Goal: Transaction & Acquisition: Subscribe to service/newsletter

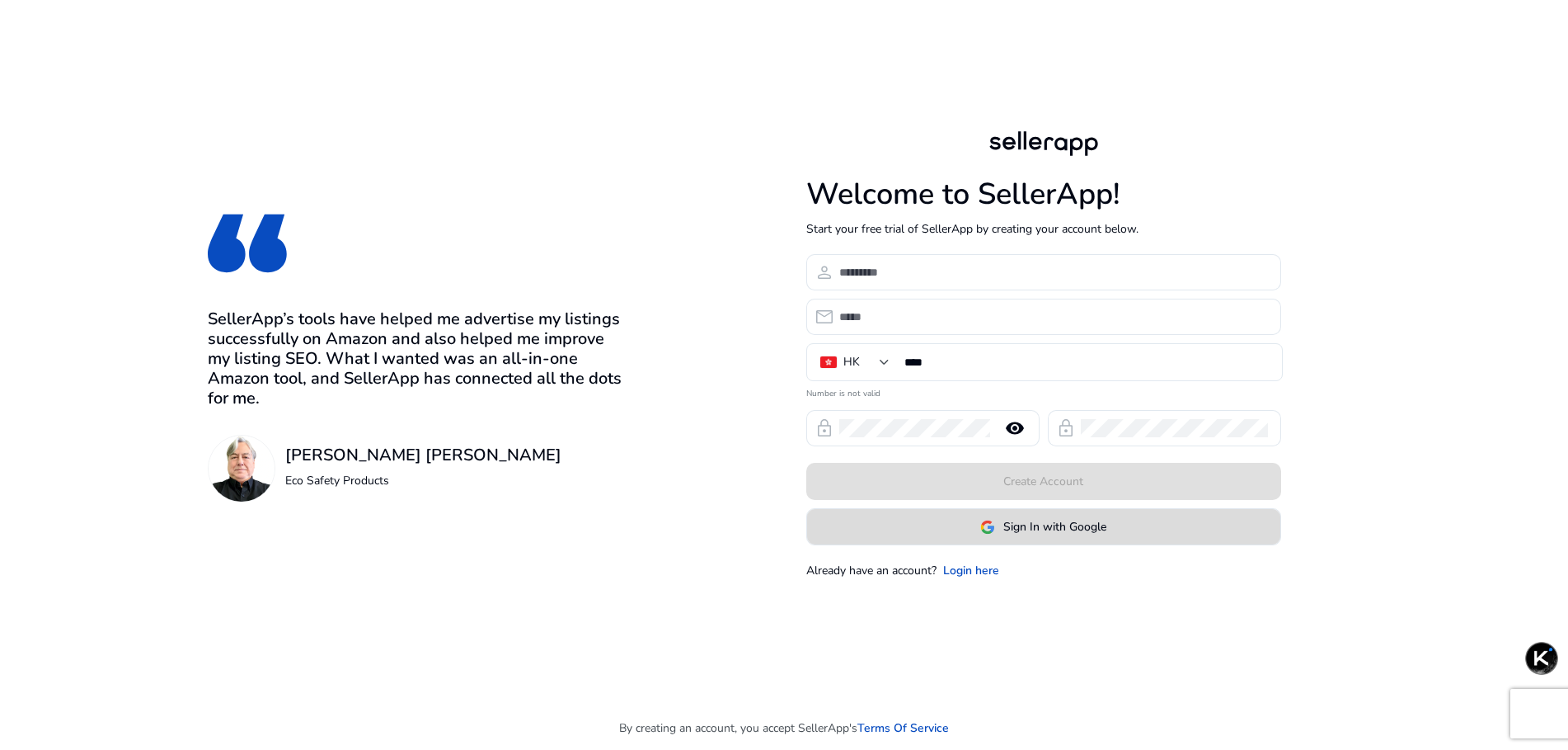
click at [1063, 524] on span "Sign In with Google" at bounding box center [1055, 527] width 103 height 17
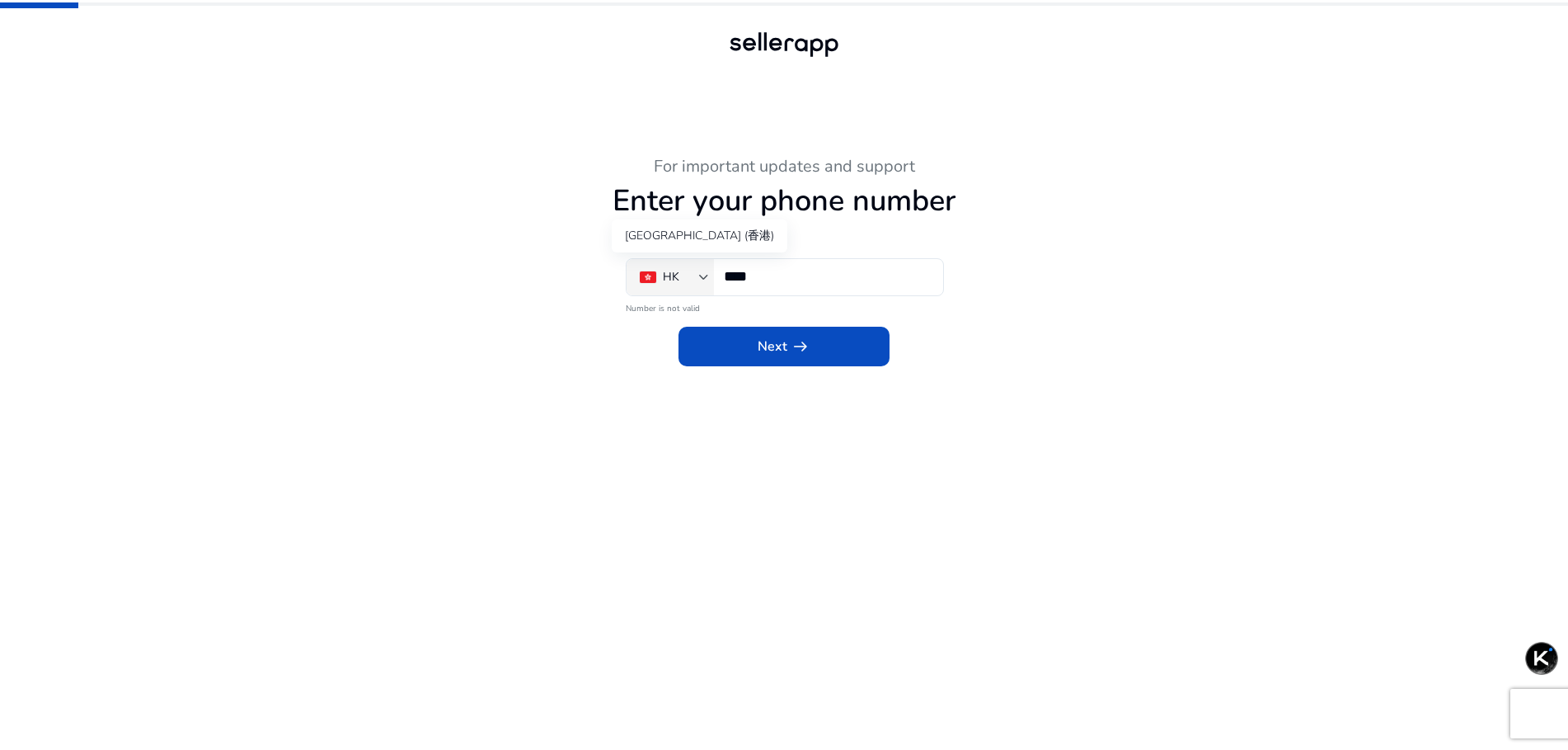
click at [692, 283] on div "HK" at bounding box center [670, 276] width 60 height 18
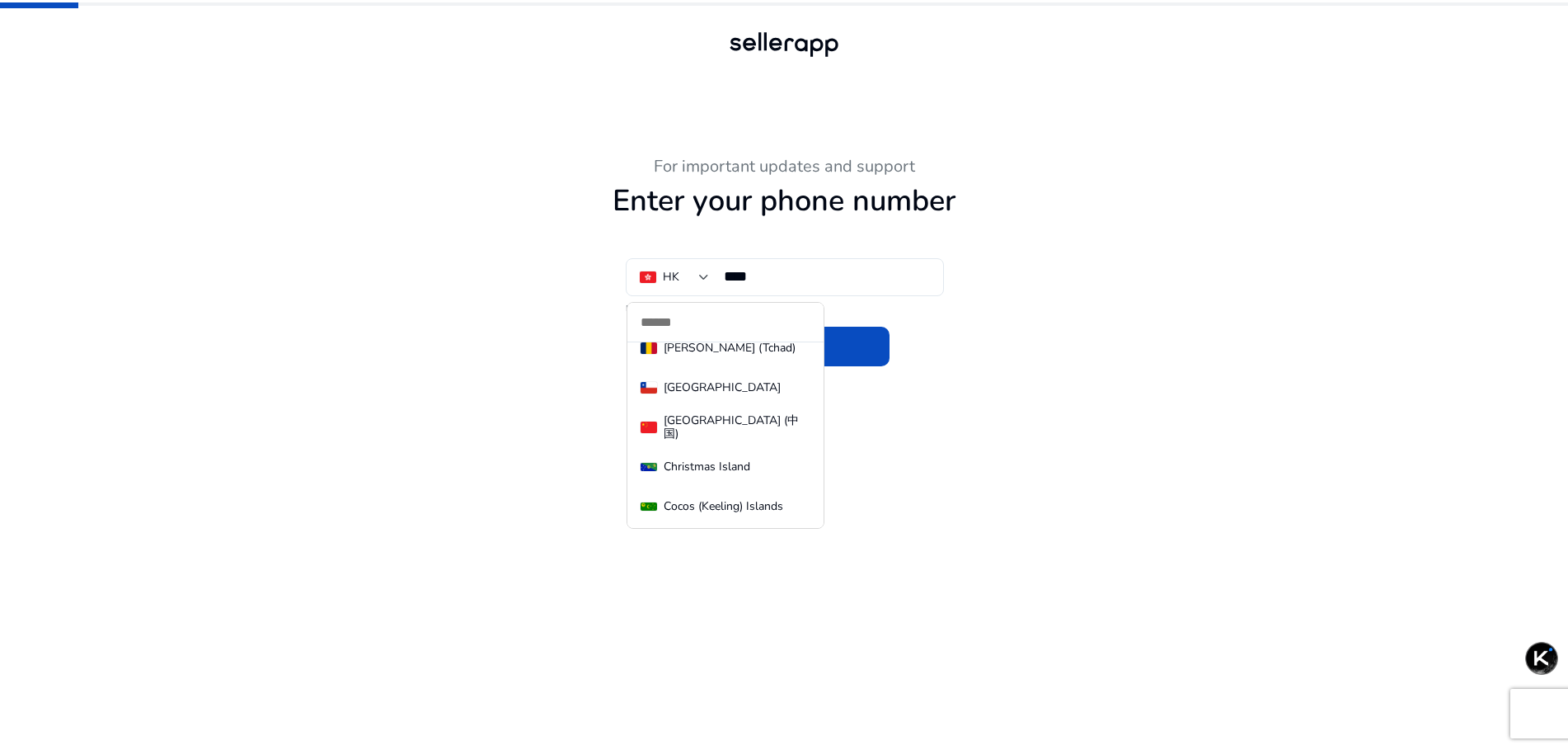
scroll to position [1677, 0]
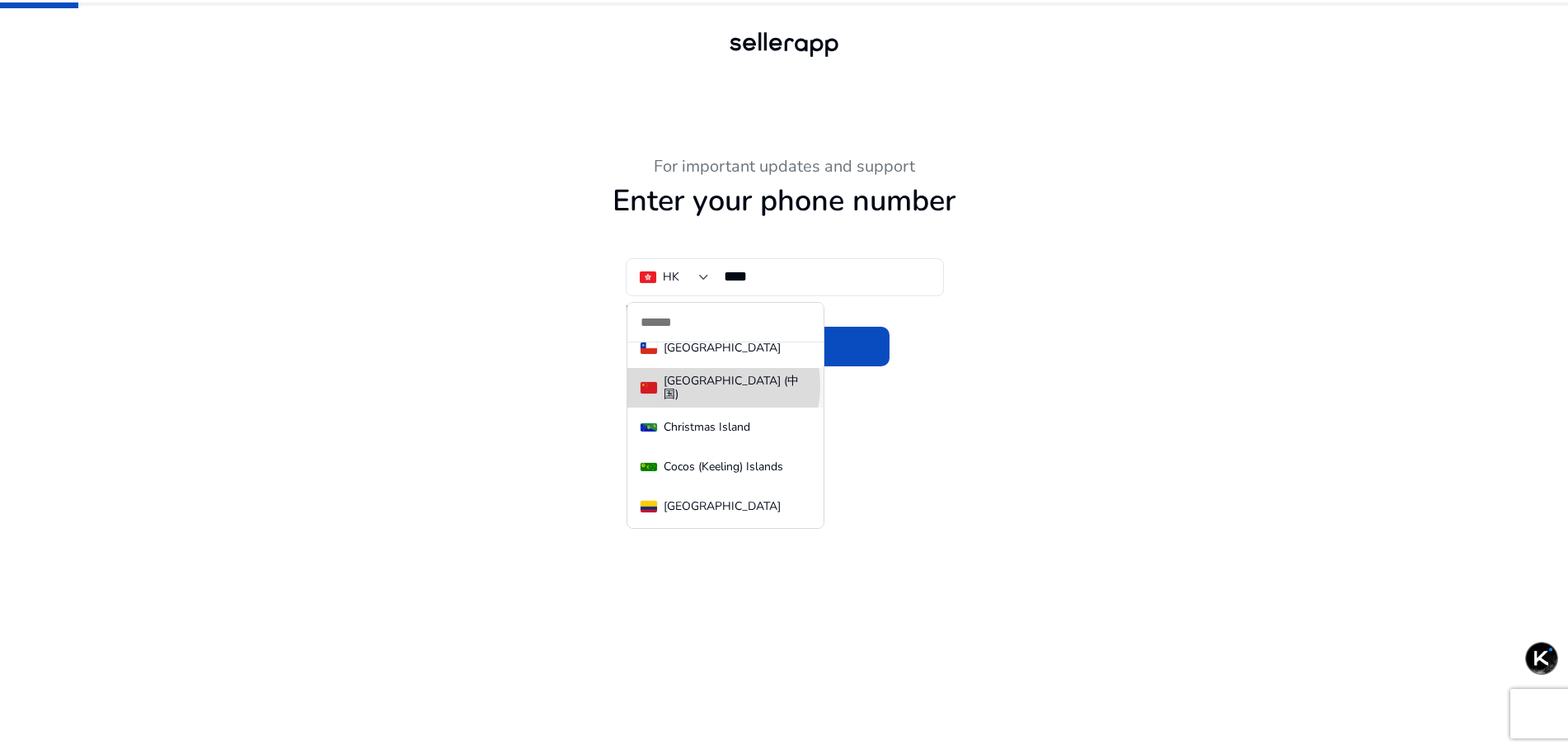
click at [707, 385] on div "[GEOGRAPHIC_DATA] (中国)" at bounding box center [737, 387] width 146 height 26
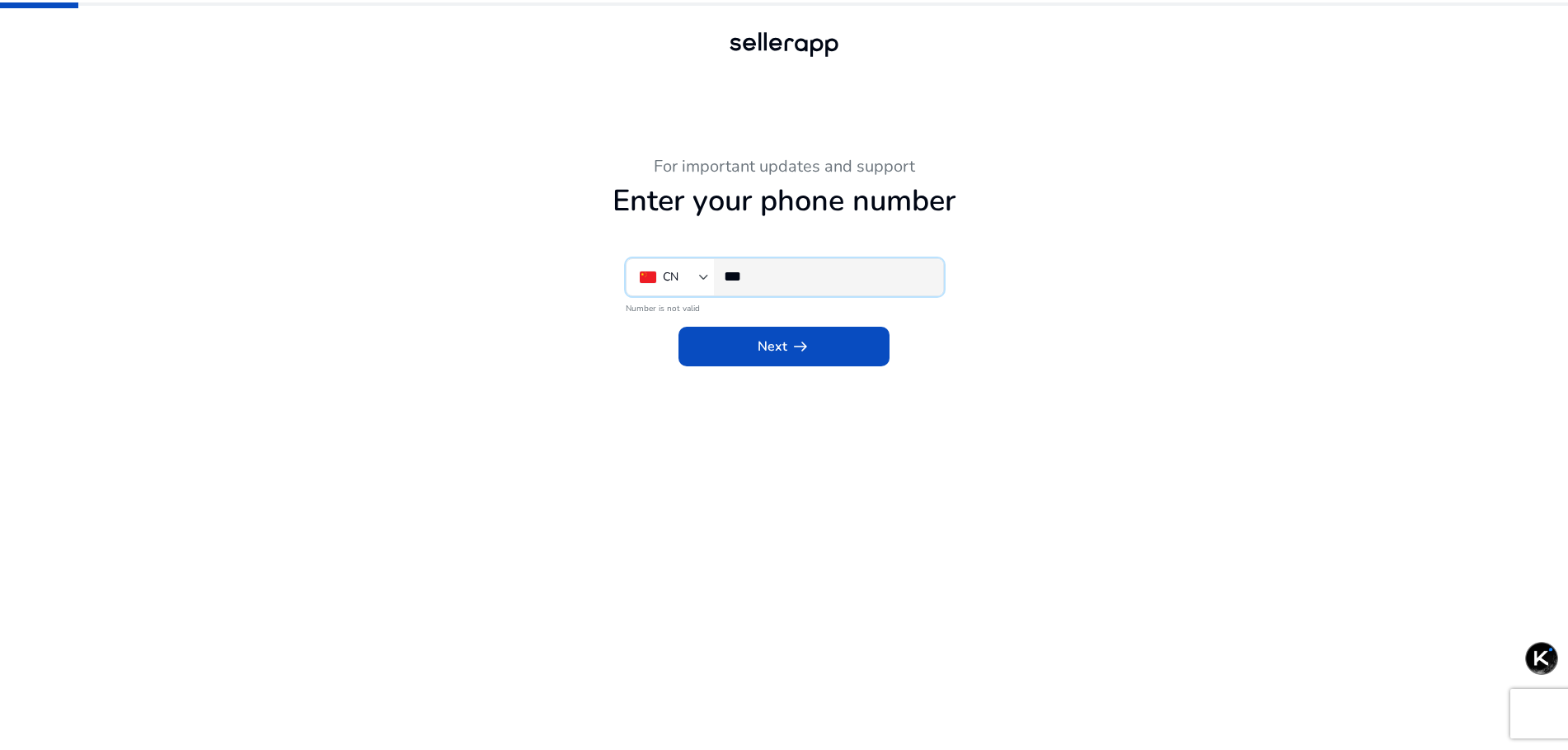
click at [777, 282] on input "***" at bounding box center [827, 276] width 206 height 18
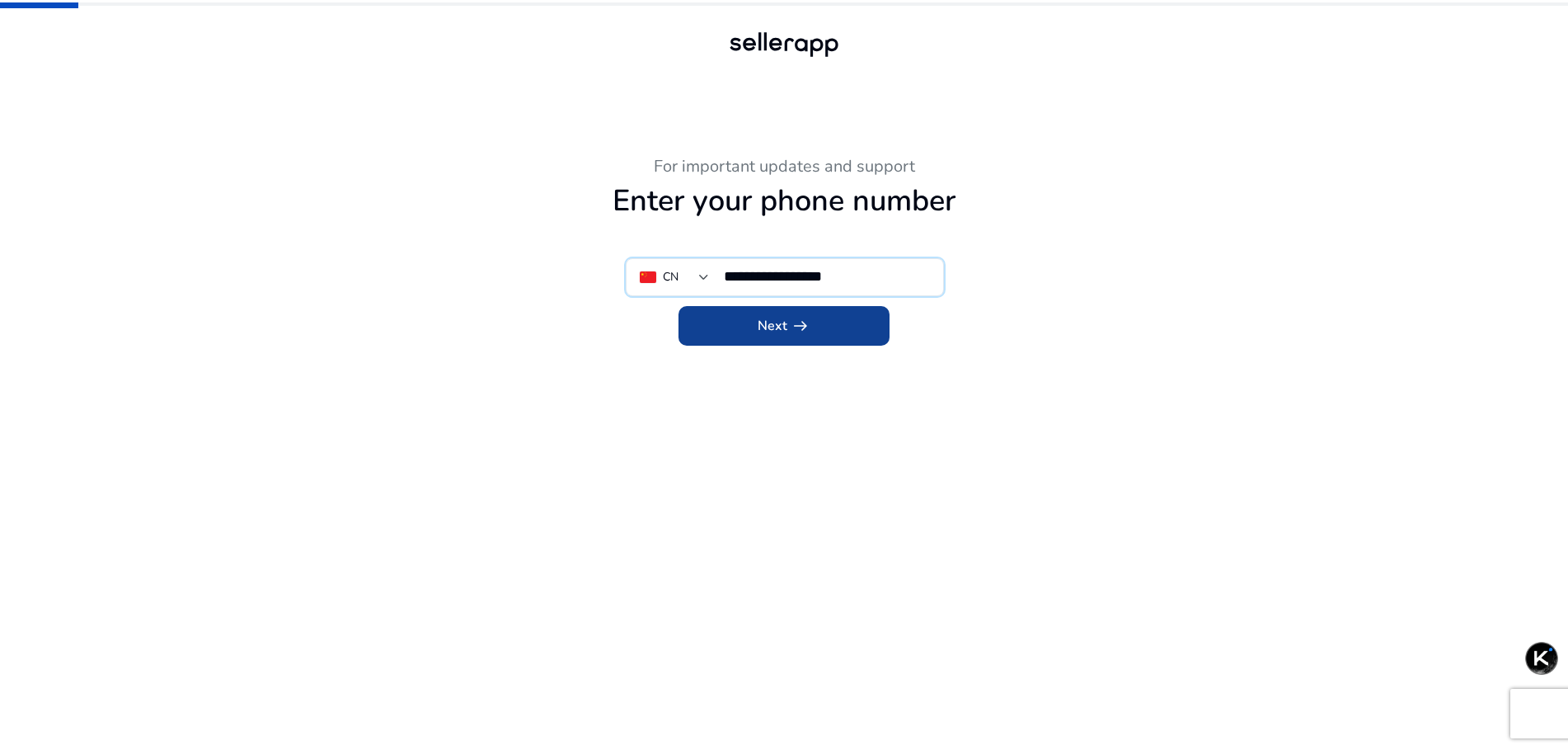
type input "**********"
click at [842, 337] on span at bounding box center [784, 325] width 211 height 39
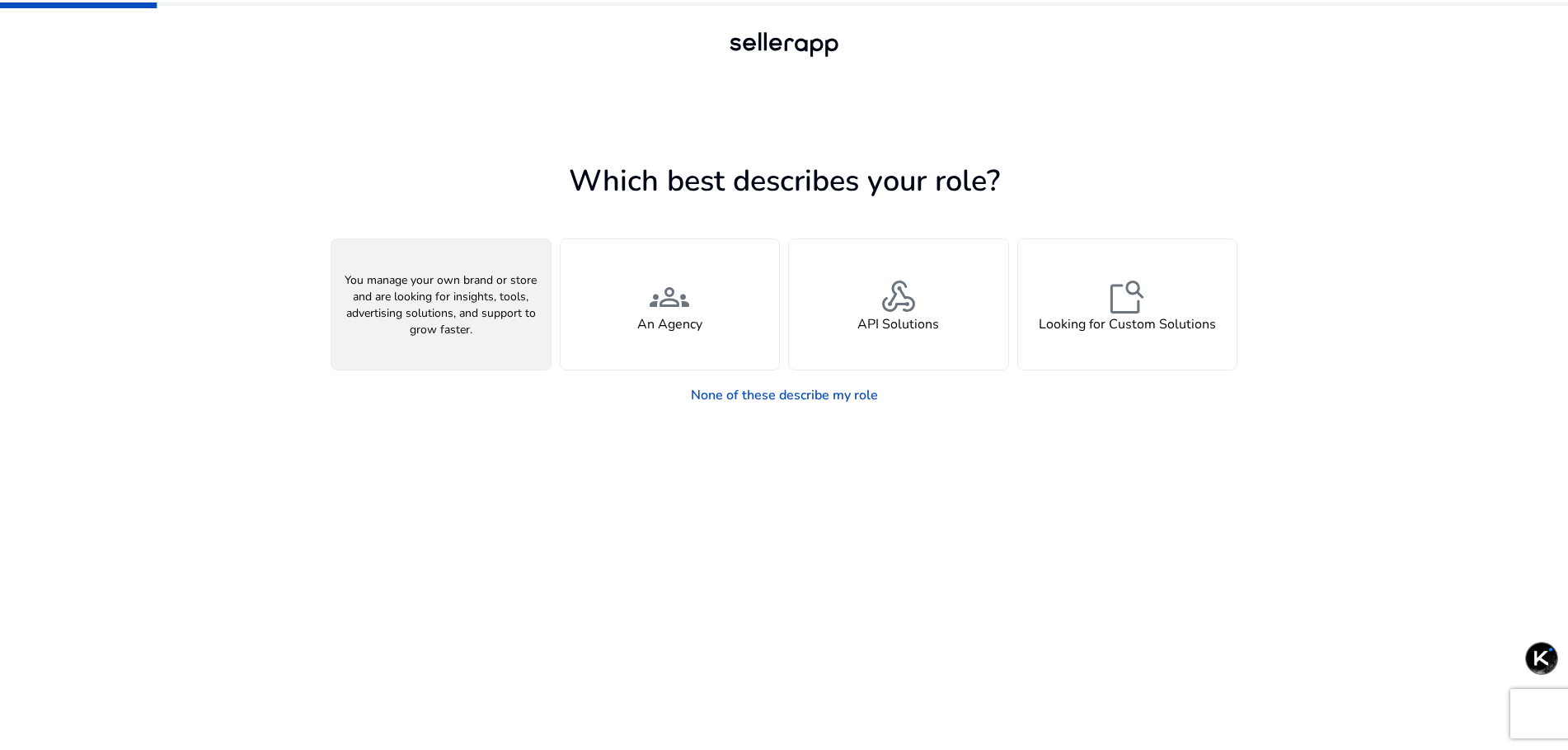
click at [445, 310] on span "person" at bounding box center [441, 297] width 39 height 39
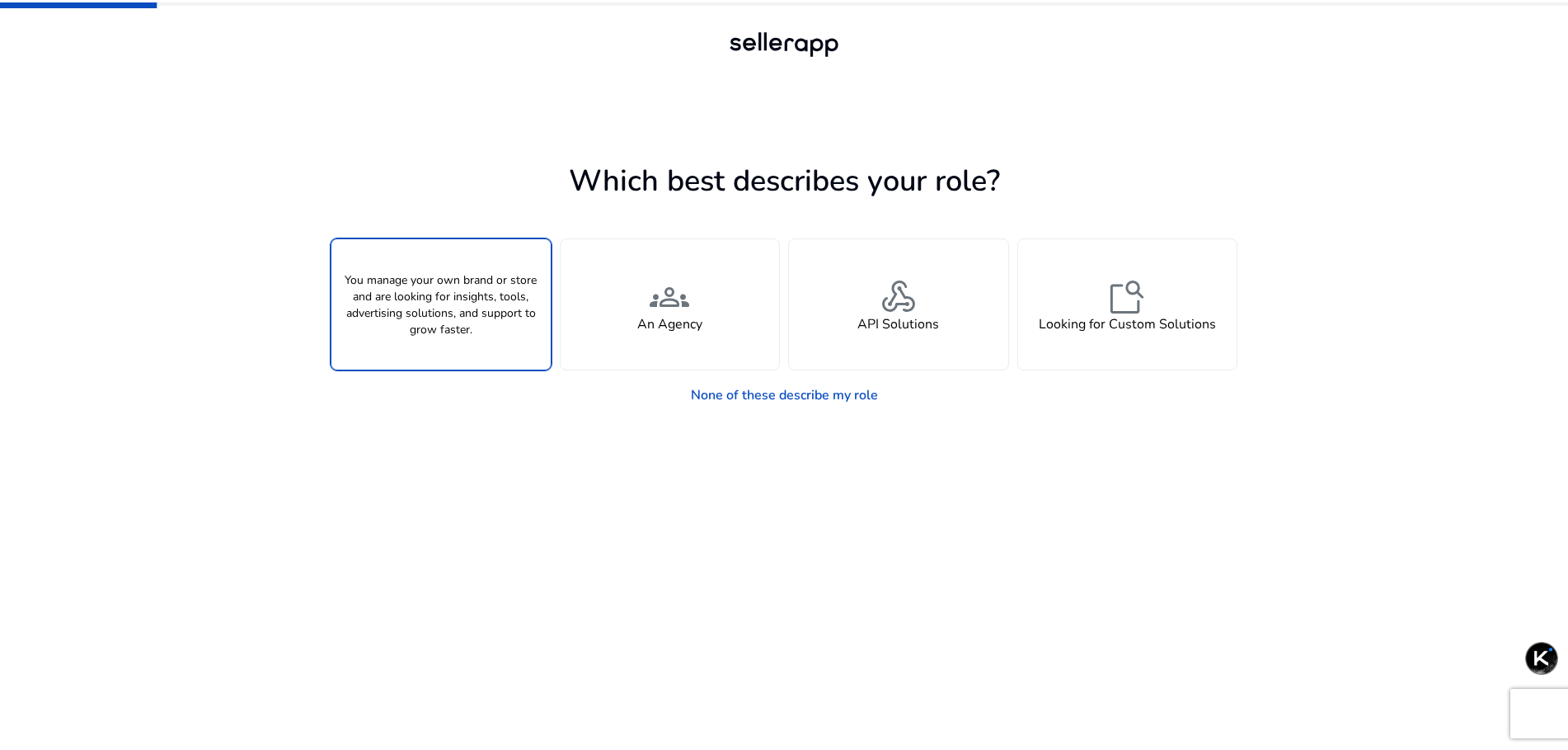
click at [445, 310] on span "person" at bounding box center [441, 297] width 39 height 39
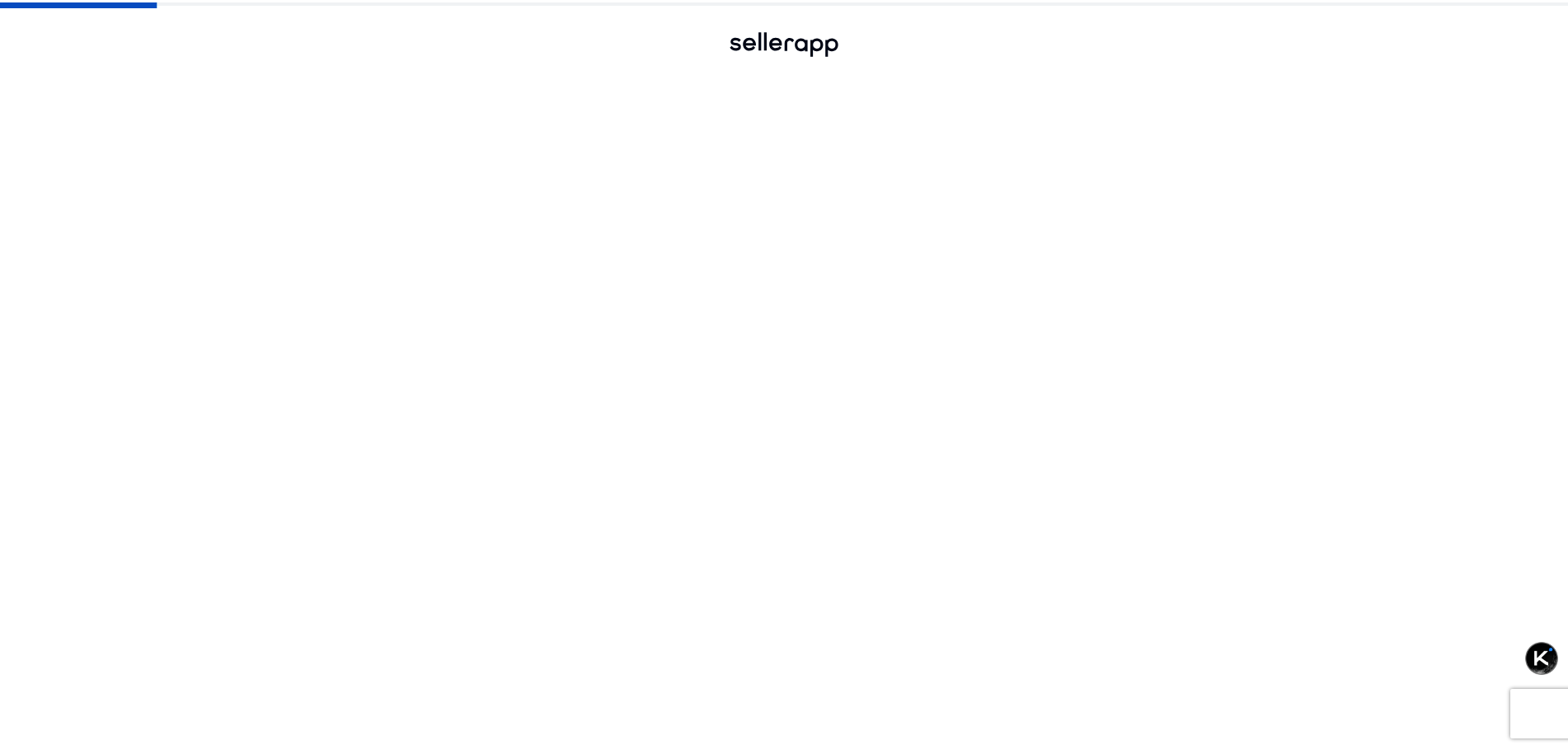
click at [445, 310] on span "person" at bounding box center [441, 297] width 39 height 39
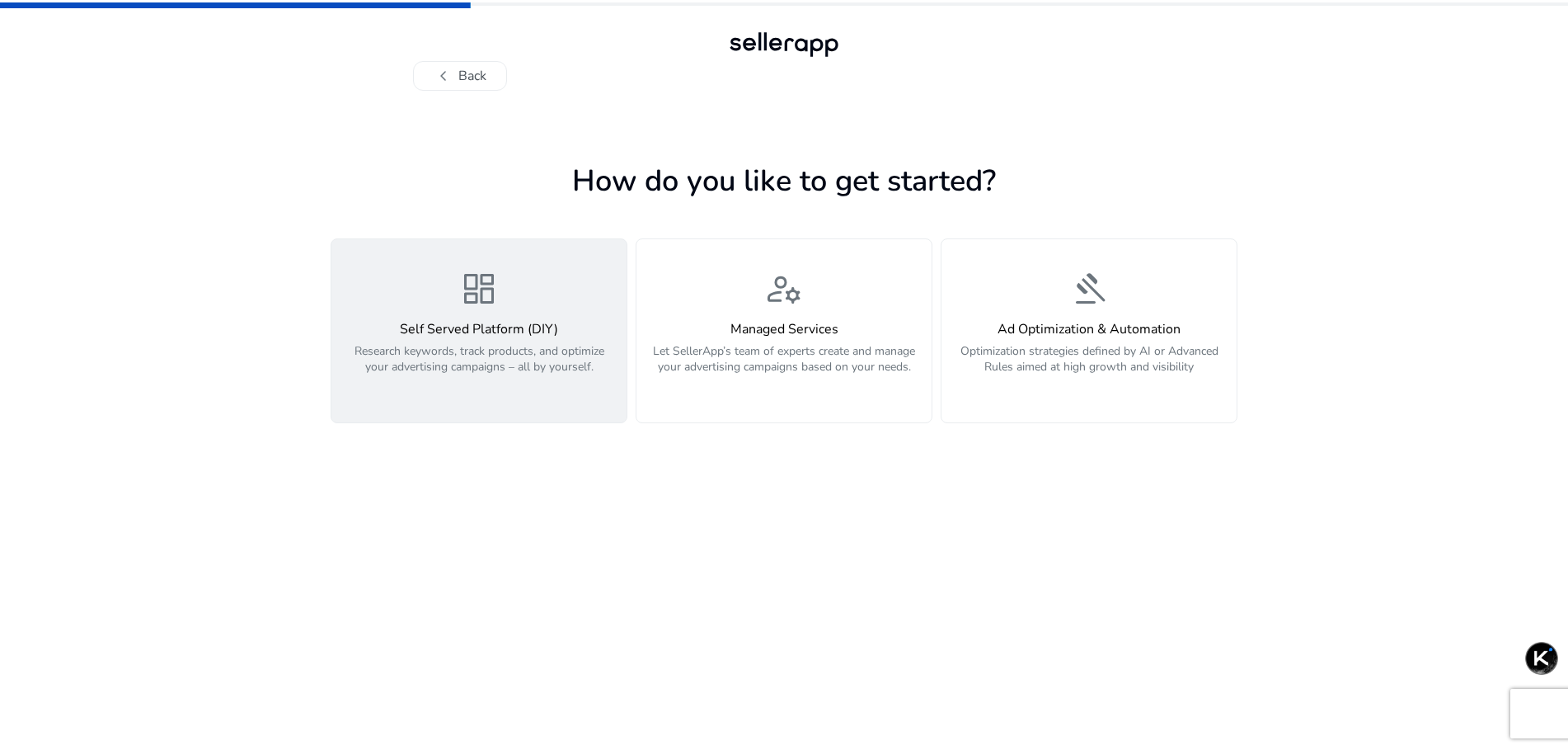
click at [577, 366] on p "Research keywords, track products, and optimize your advertising campaigns – al…" at bounding box center [479, 367] width 275 height 49
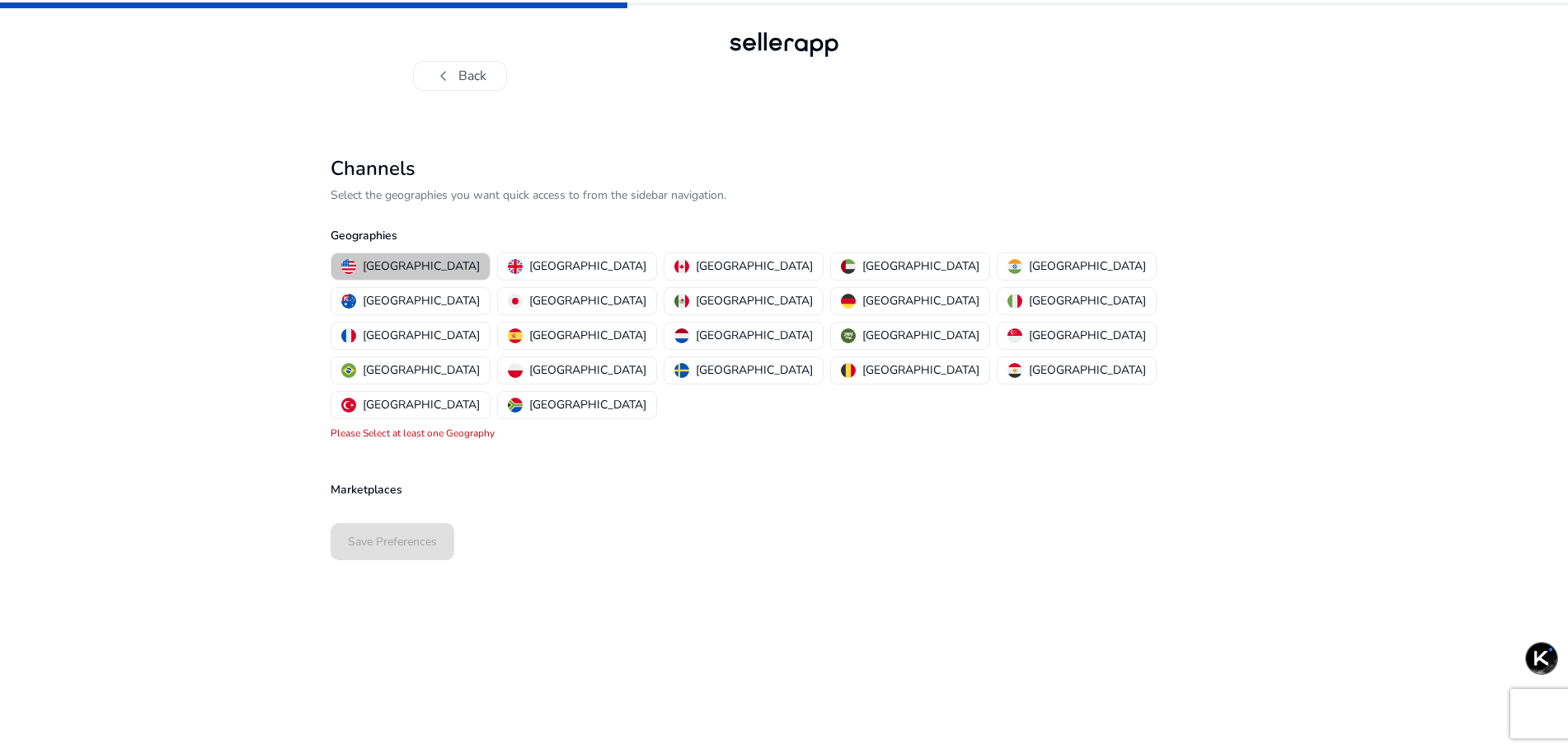
click at [423, 269] on p "[GEOGRAPHIC_DATA]" at bounding box center [422, 266] width 117 height 17
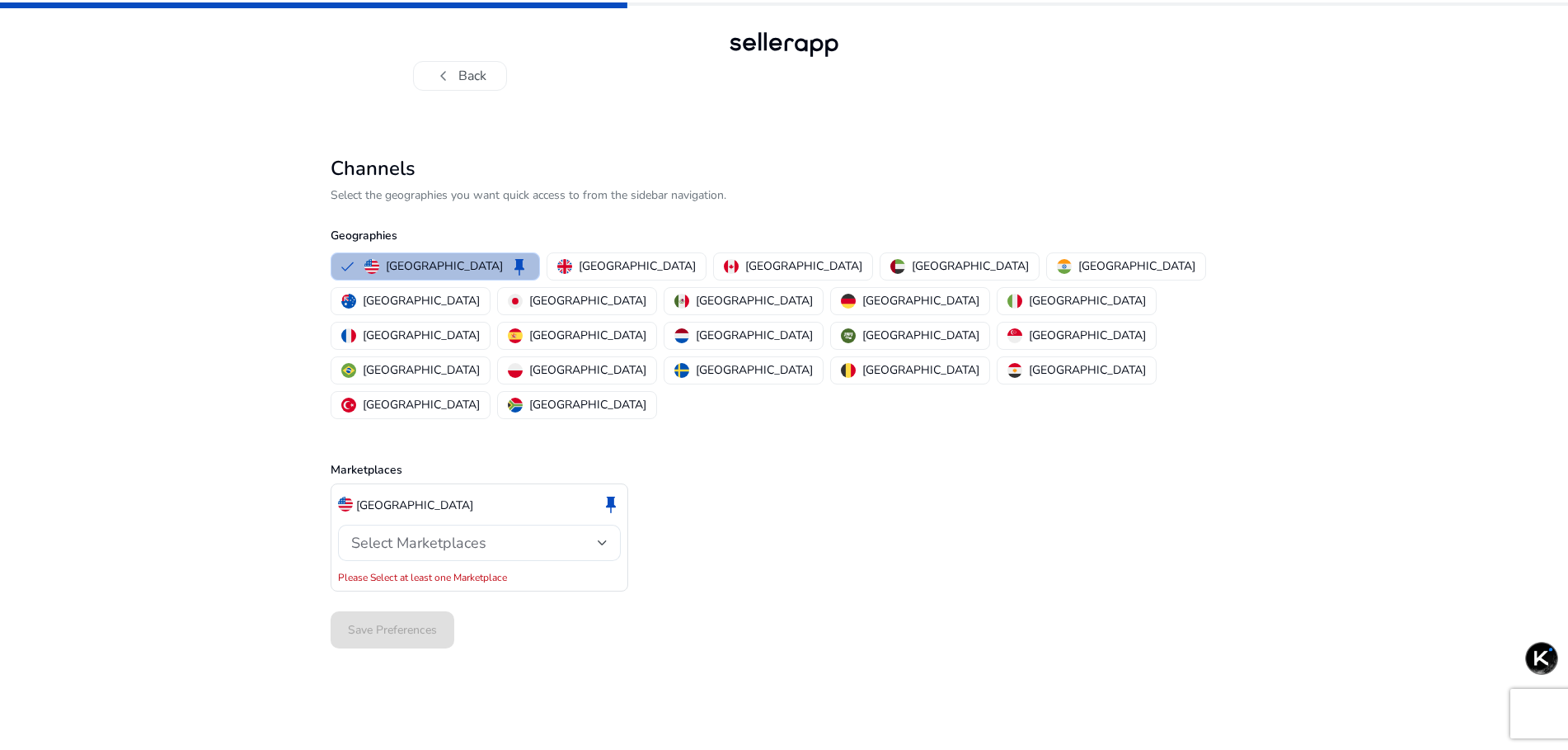
click at [380, 605] on div "Save Preferences" at bounding box center [784, 630] width 907 height 50
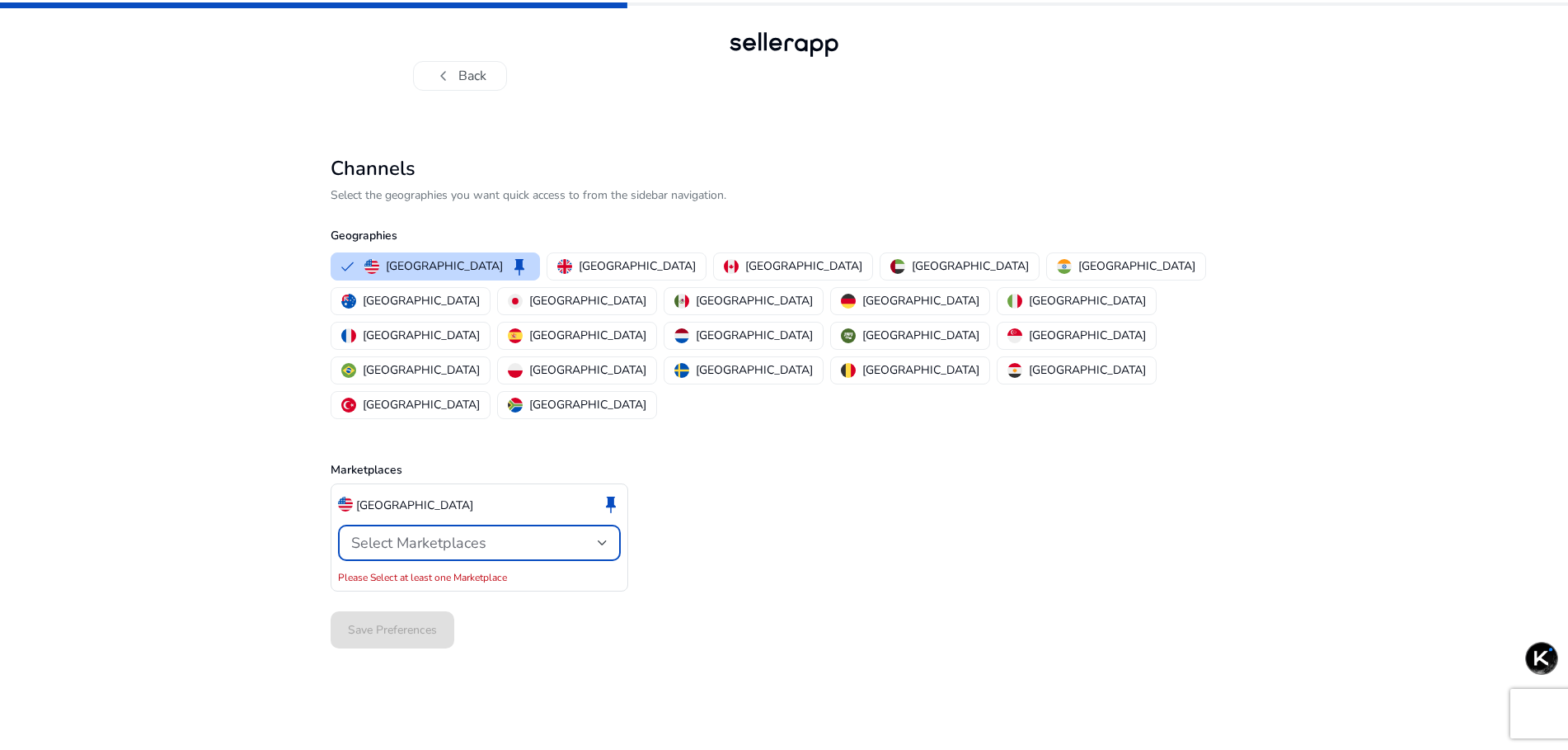
click at [411, 532] on span "Select Marketplaces" at bounding box center [419, 542] width 135 height 20
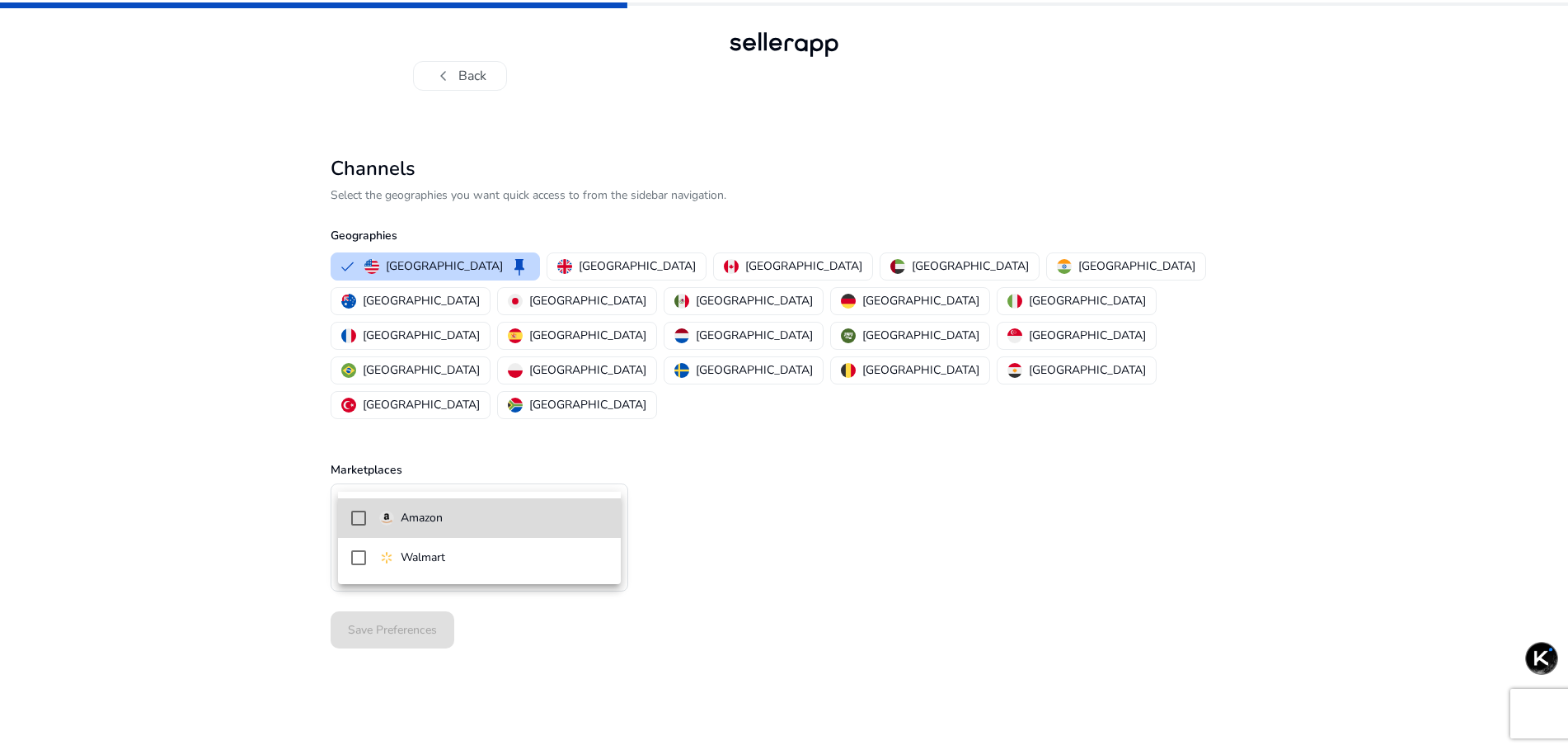
click at [418, 513] on p "Amazon" at bounding box center [422, 518] width 42 height 18
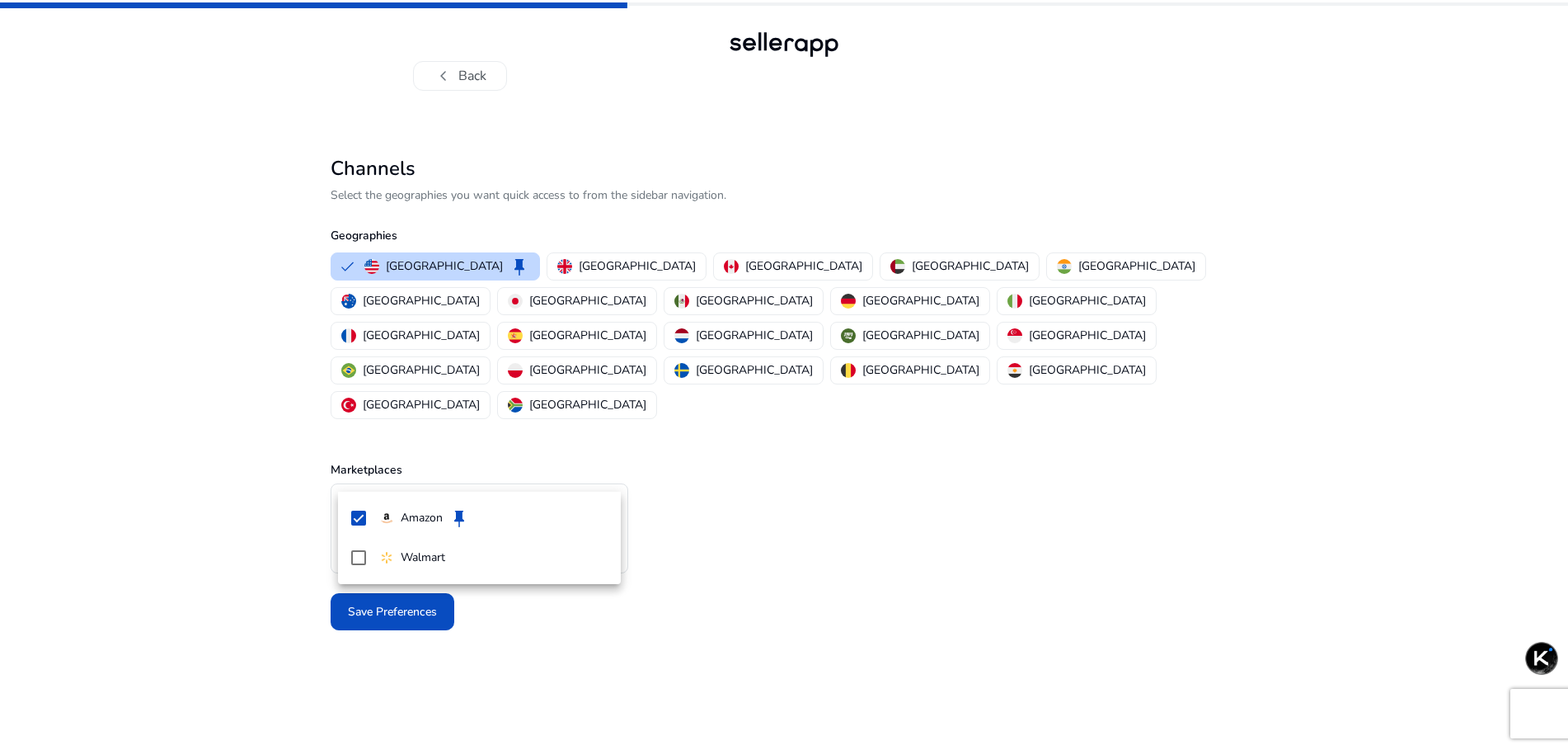
click at [373, 612] on div at bounding box center [784, 375] width 1568 height 750
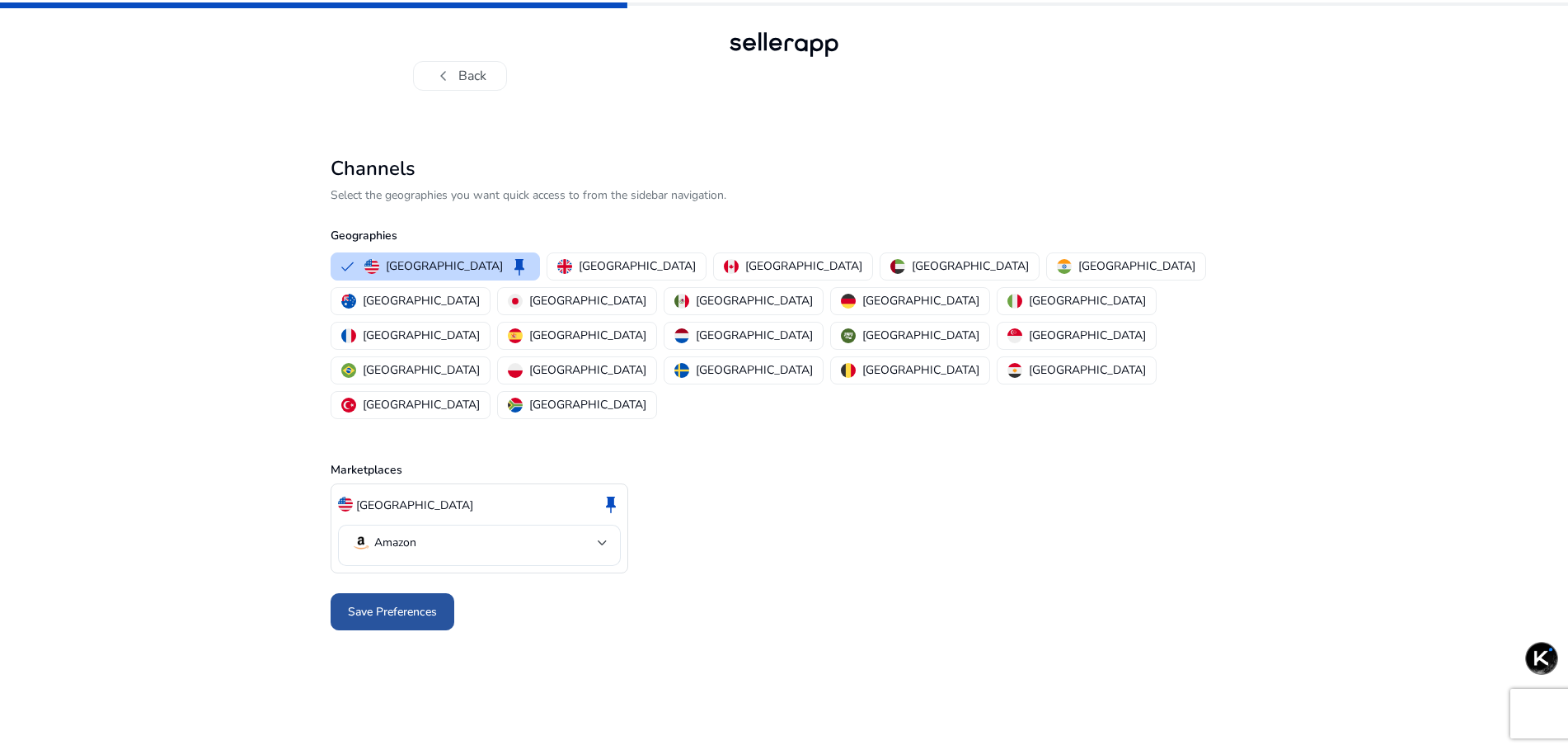
click at [359, 603] on span "Save Preferences" at bounding box center [392, 611] width 90 height 17
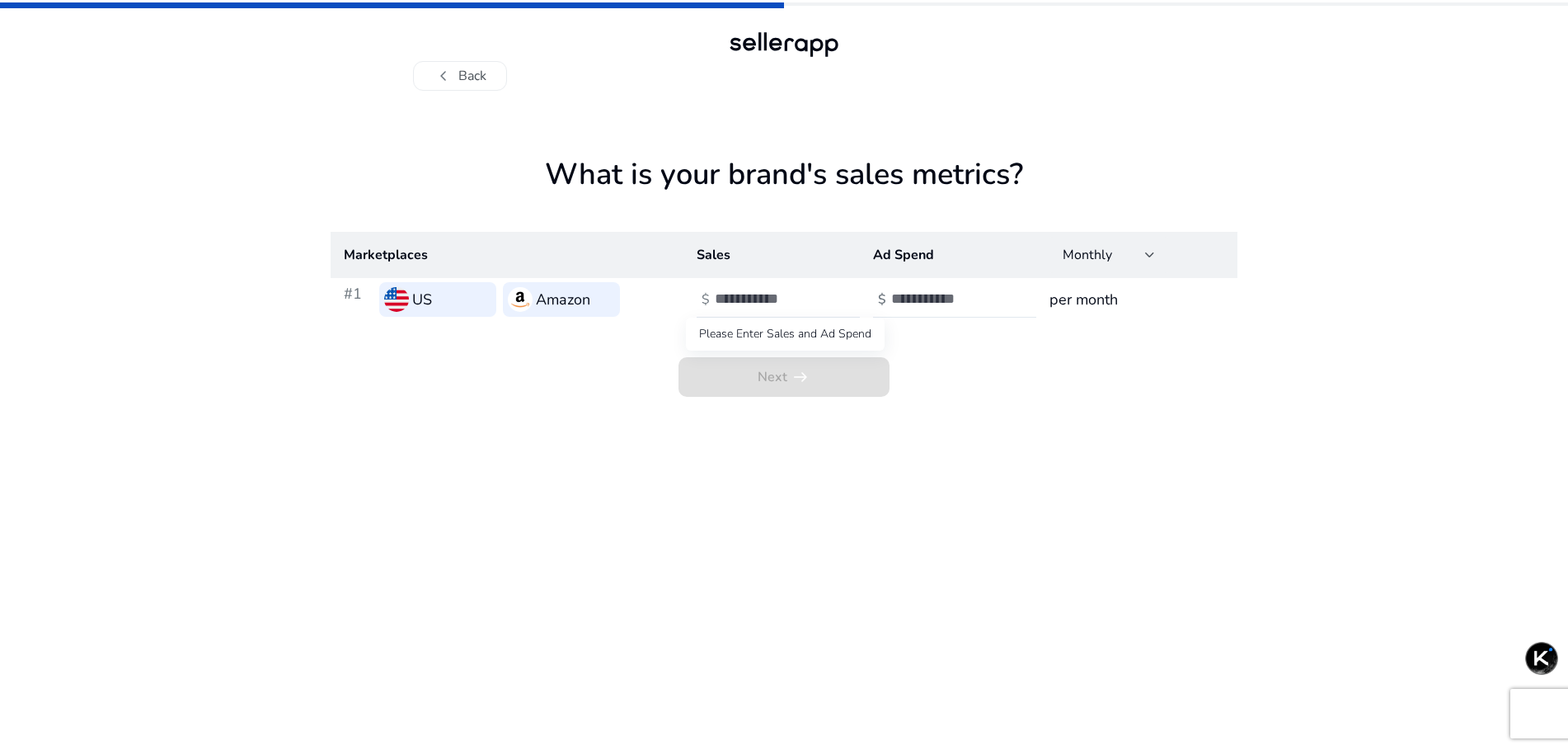
click at [838, 375] on span "Next arrow_right_alt" at bounding box center [784, 376] width 211 height 39
click at [750, 325] on div "Next arrow_right_alt" at bounding box center [784, 358] width 907 height 76
click at [751, 304] on input "number" at bounding box center [771, 298] width 112 height 18
click at [771, 291] on input "number" at bounding box center [771, 298] width 112 height 18
drag, startPoint x: 705, startPoint y: 305, endPoint x: 722, endPoint y: 302, distance: 17.3
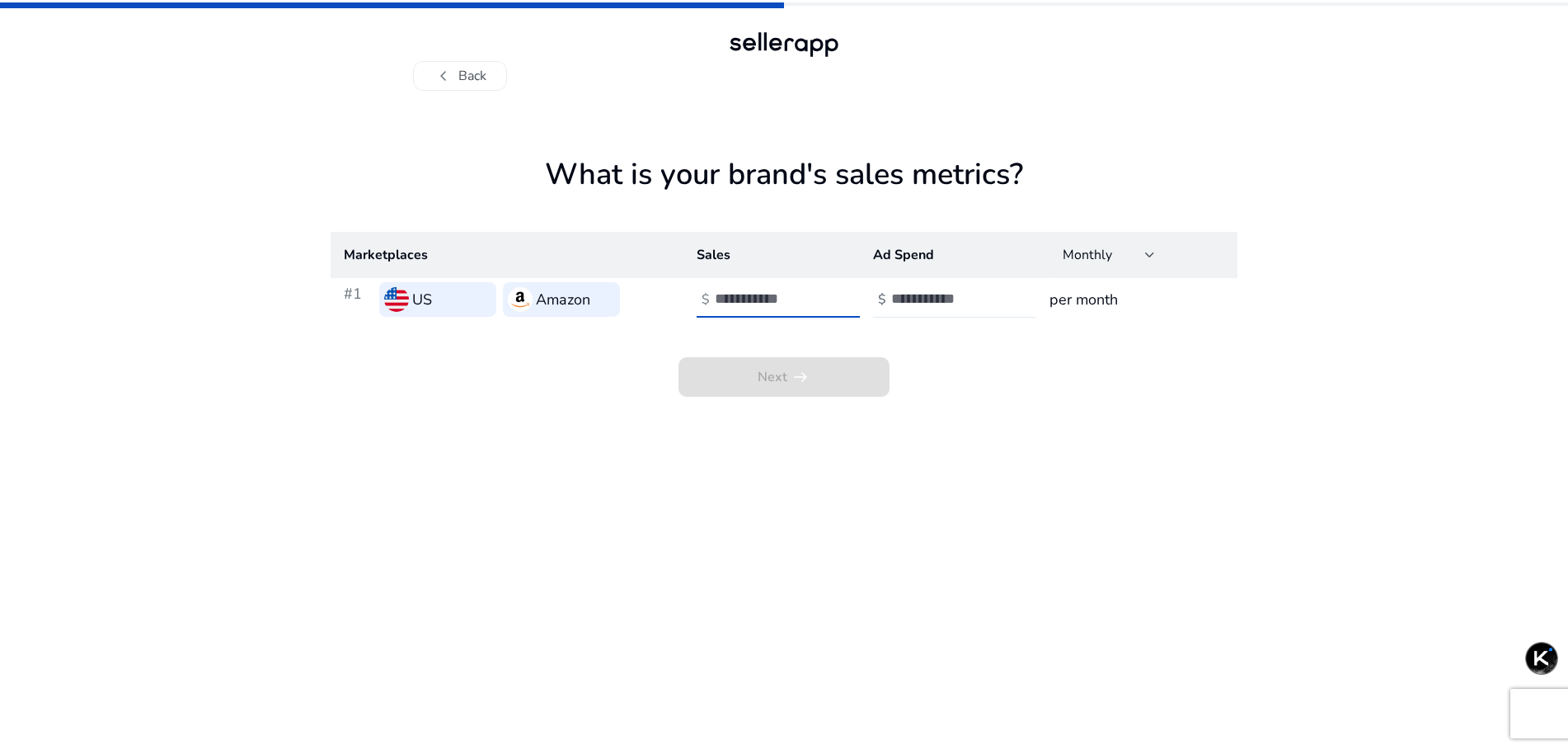
click at [716, 302] on div "$" at bounding box center [780, 299] width 167 height 37
click at [797, 298] on input "number" at bounding box center [771, 298] width 112 height 18
click at [820, 302] on input "**" at bounding box center [771, 298] width 112 height 18
click at [819, 294] on input "*" at bounding box center [771, 298] width 112 height 18
click at [784, 371] on span "Next arrow_right_alt" at bounding box center [784, 376] width 211 height 39
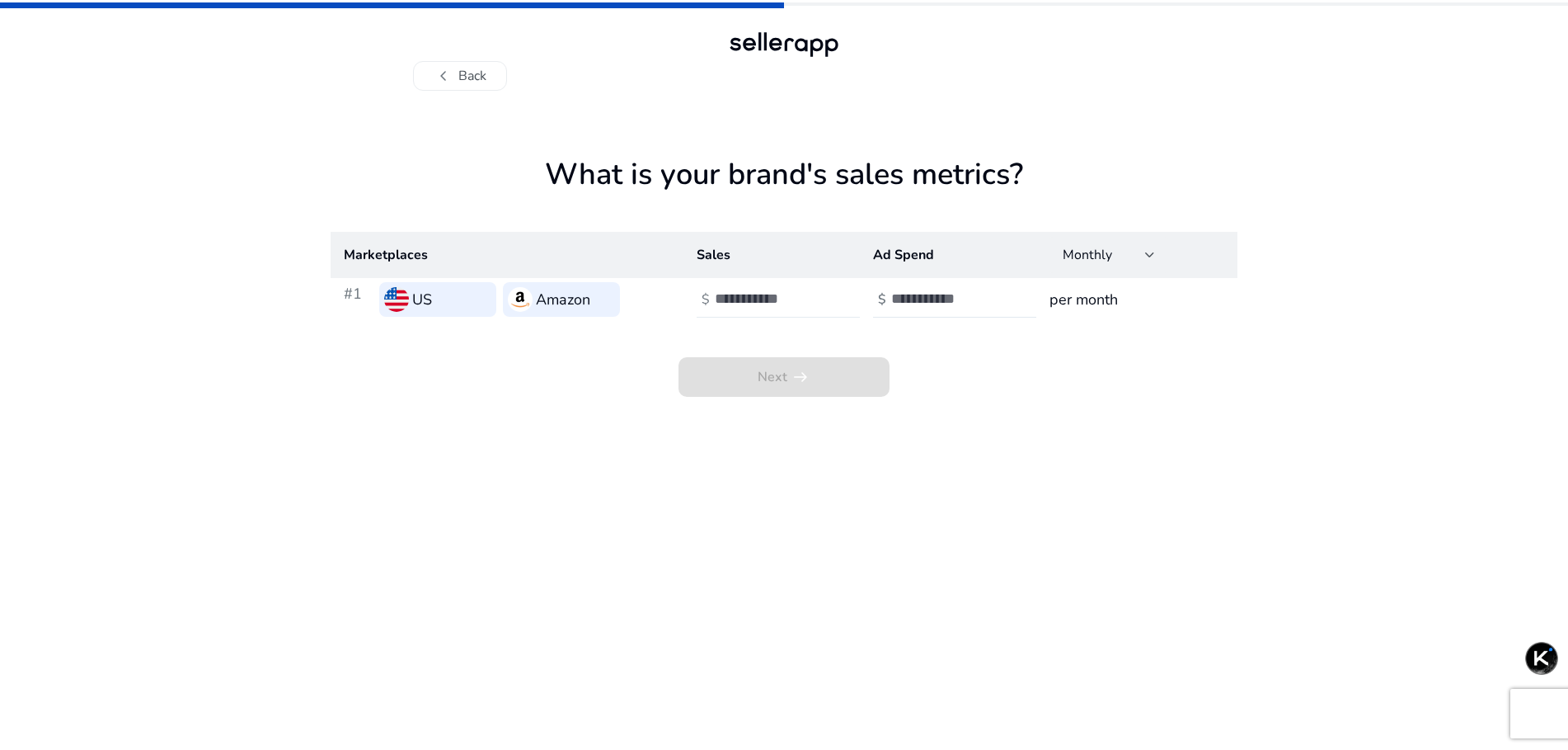
click at [846, 299] on div "*" at bounding box center [789, 299] width 148 height 37
type input "*"
click at [819, 290] on input "*" at bounding box center [771, 298] width 112 height 18
type input "*"
click at [996, 295] on input "*" at bounding box center [947, 298] width 112 height 18
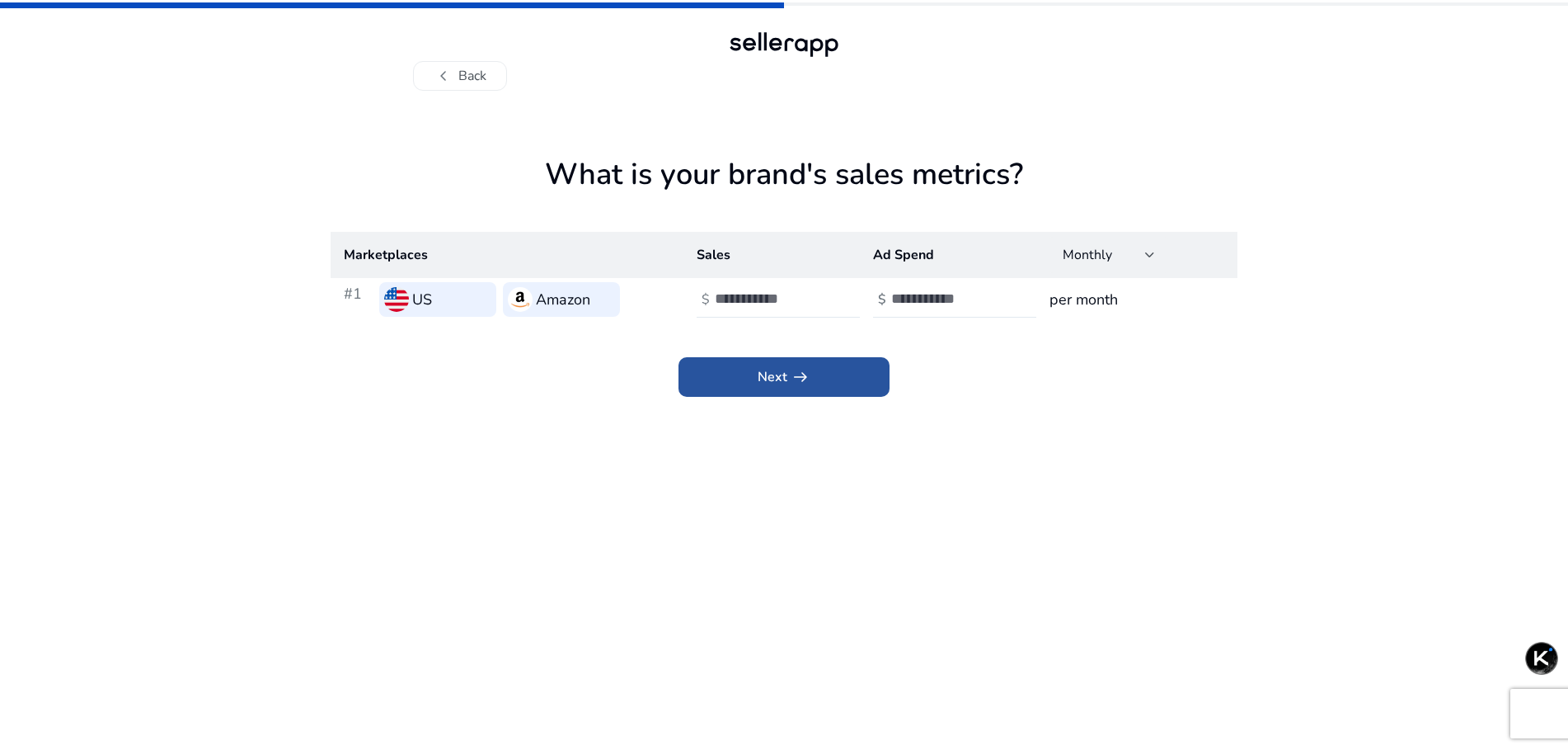
click at [836, 383] on span at bounding box center [784, 376] width 211 height 39
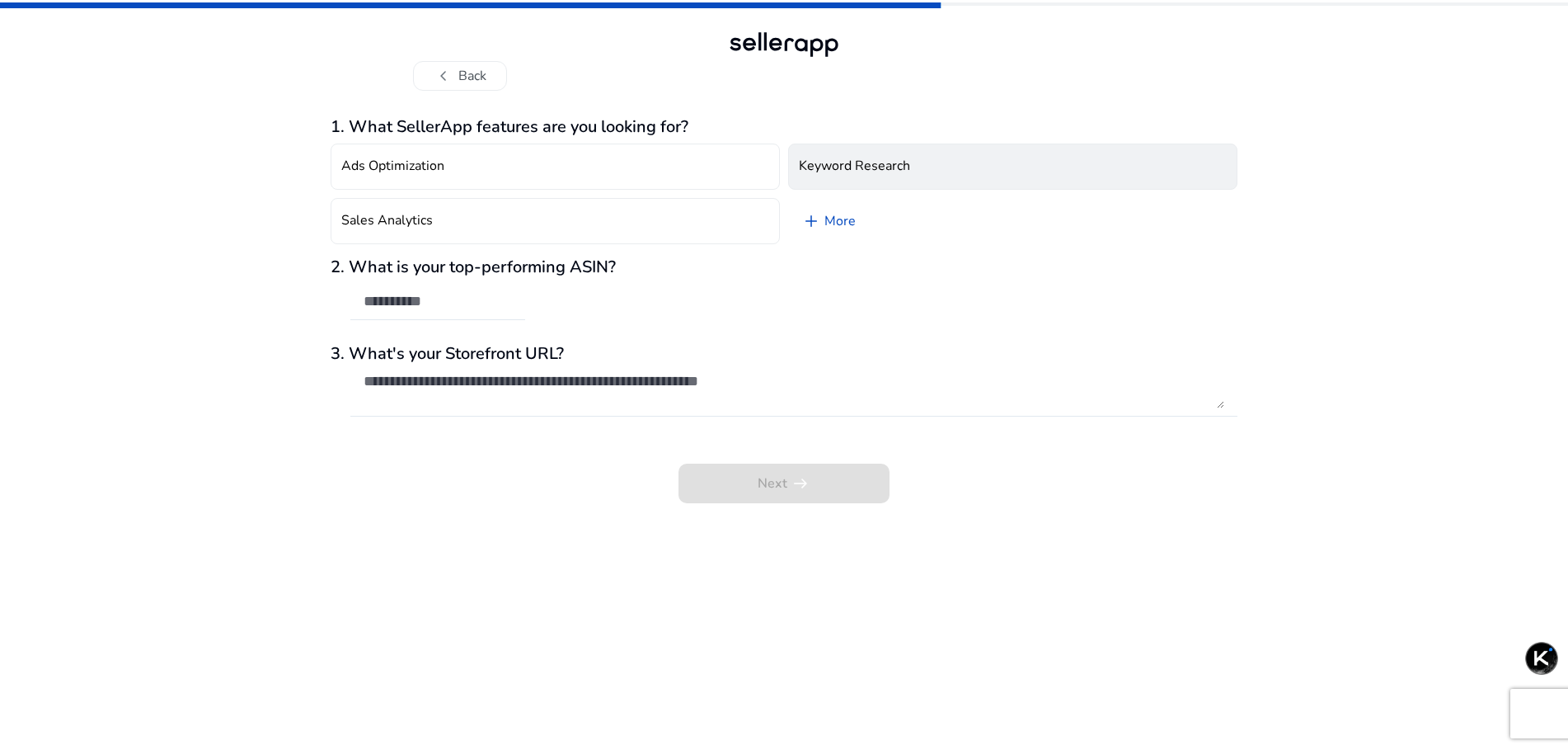
drag, startPoint x: 893, startPoint y: 180, endPoint x: 802, endPoint y: 184, distance: 91.1
click at [892, 180] on button "Keyword Research" at bounding box center [1013, 167] width 450 height 46
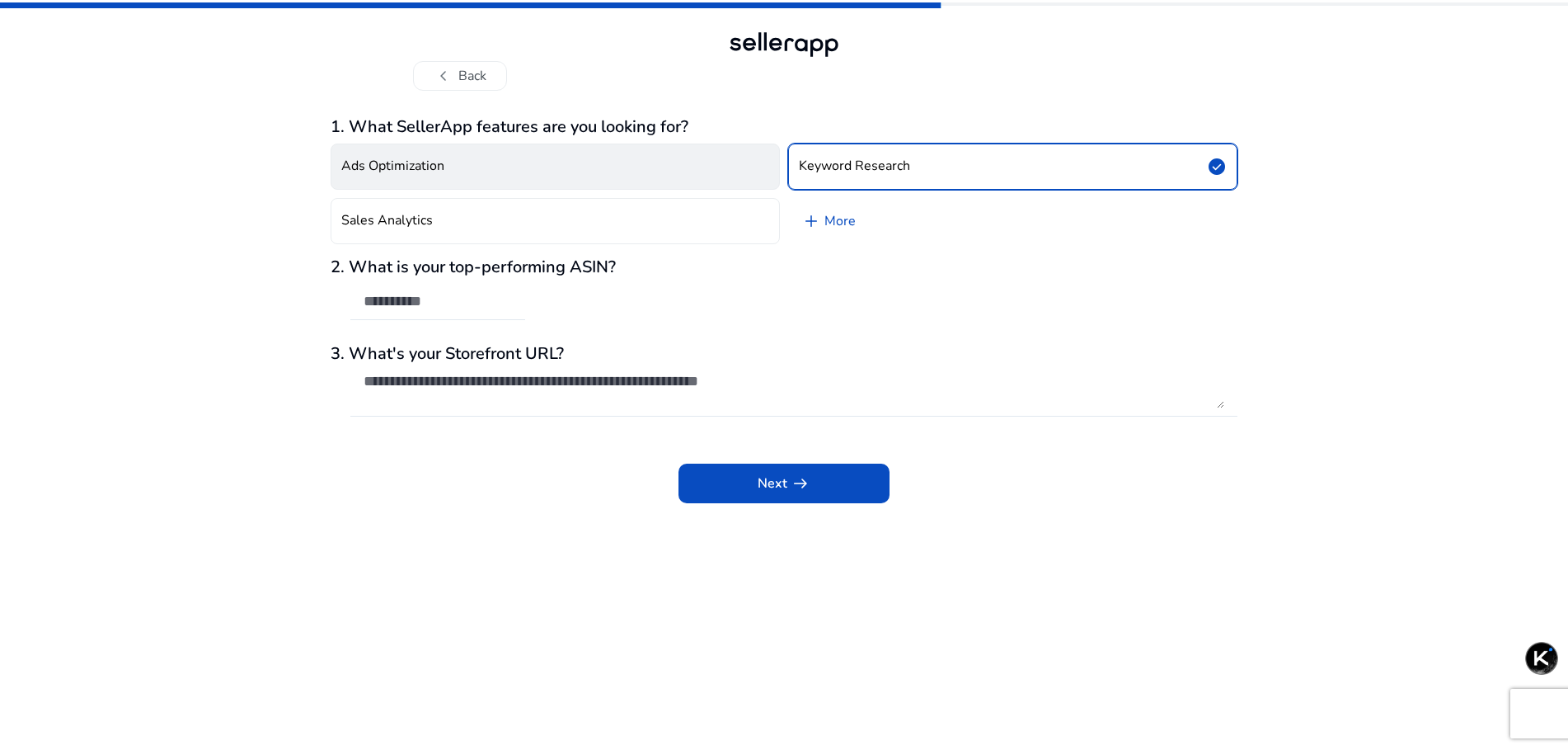
click at [399, 179] on button "Ads Optimization" at bounding box center [555, 167] width 450 height 46
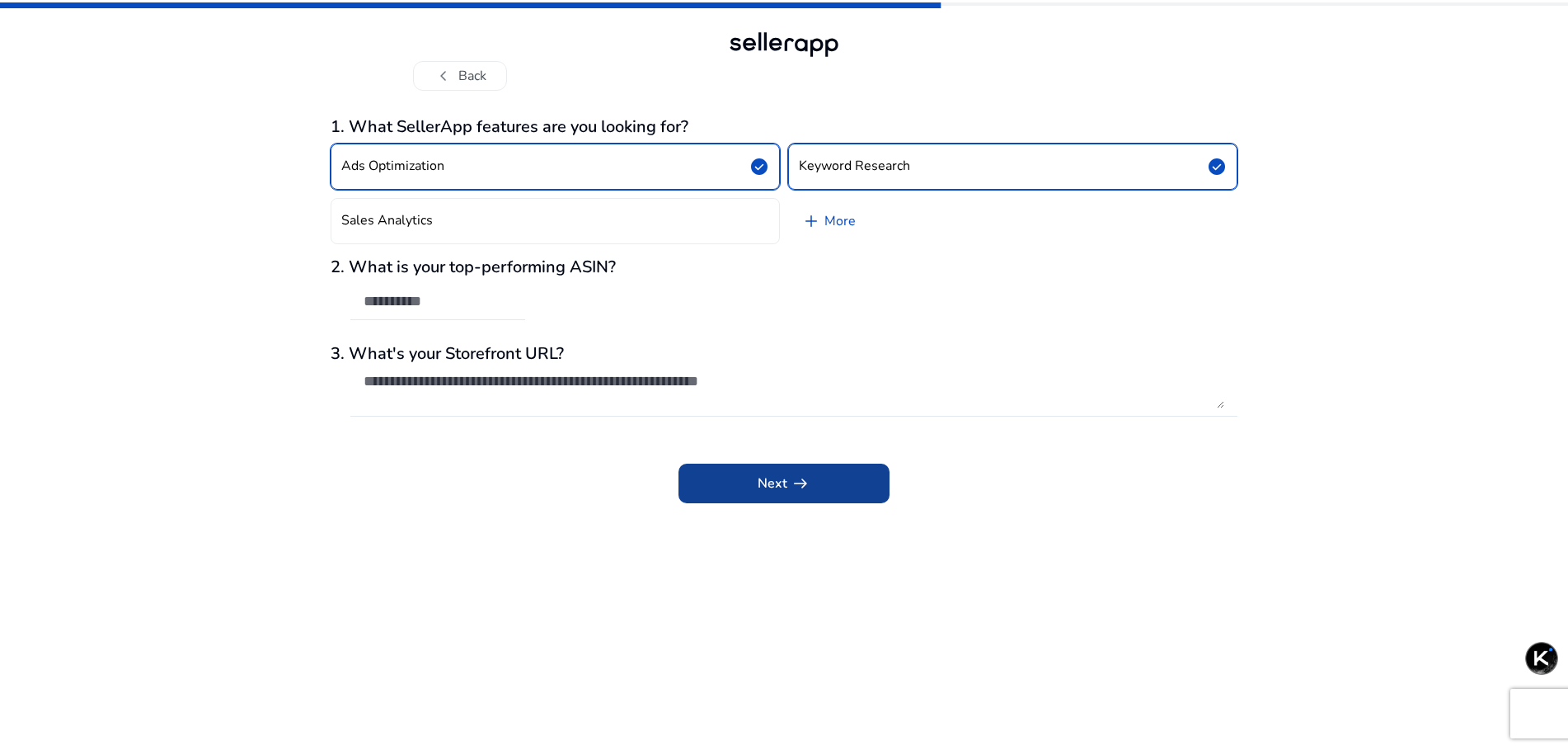
click at [758, 488] on span "Next arrow_right_alt" at bounding box center [784, 483] width 53 height 20
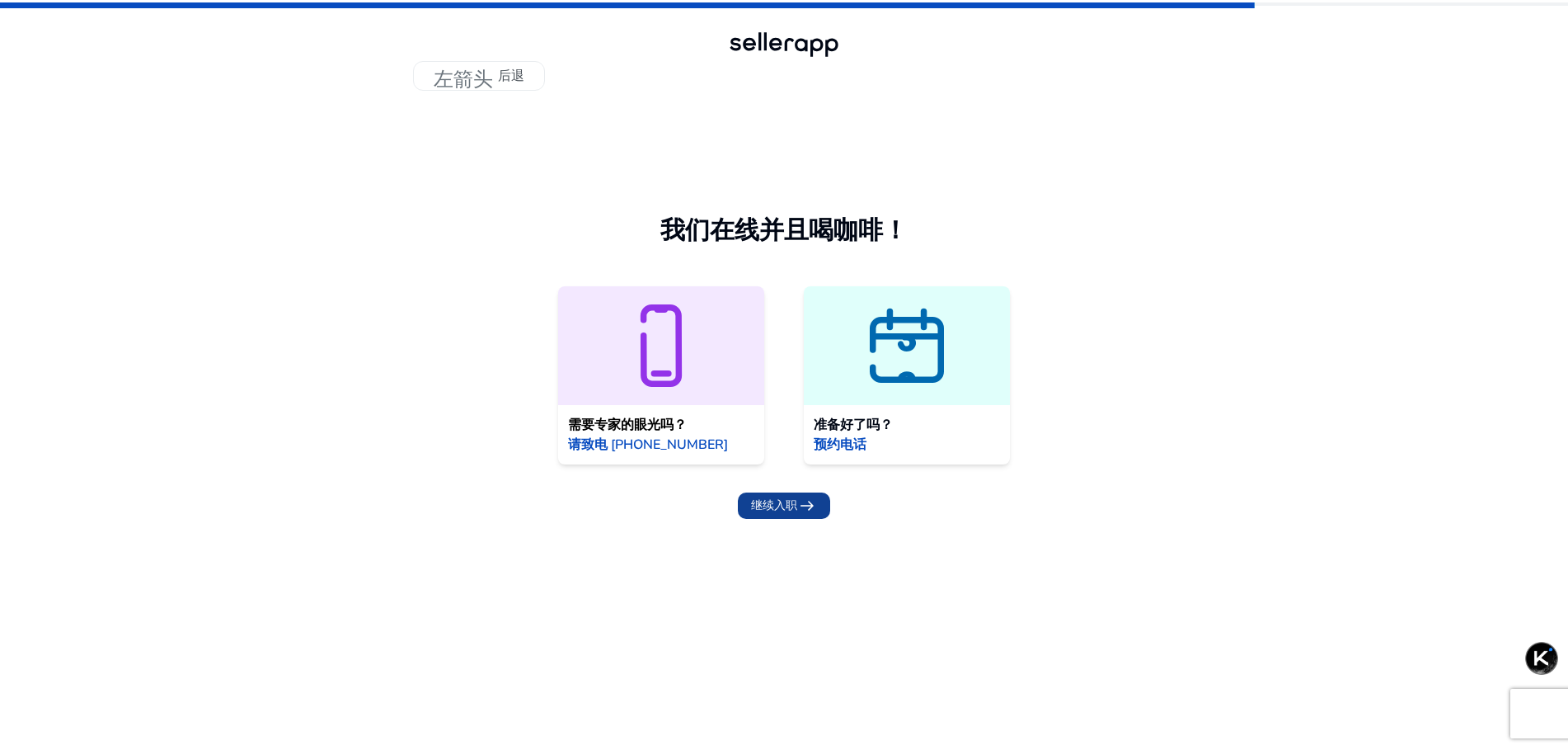
click at [805, 504] on font "arrow_right_alt" at bounding box center [807, 505] width 20 height 23
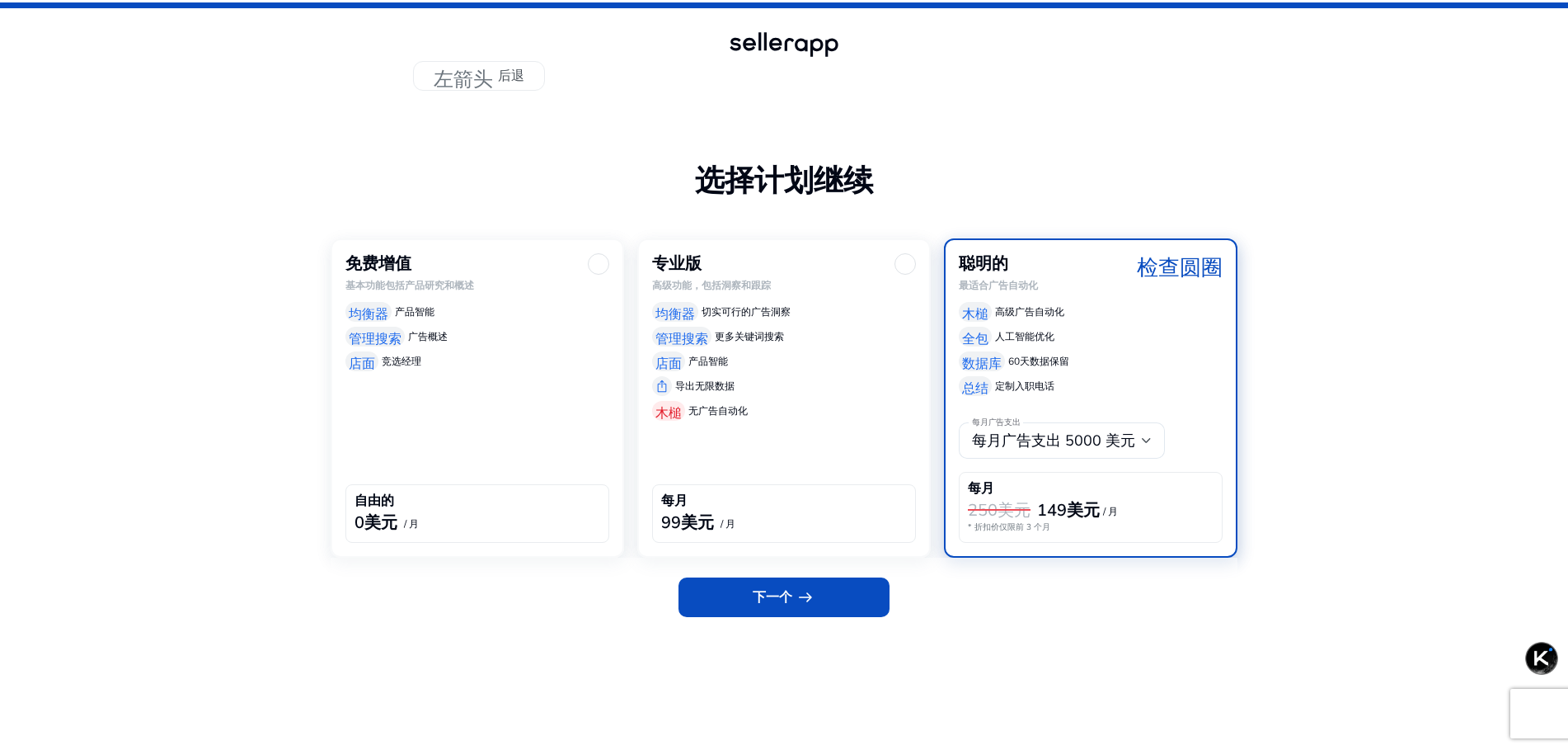
click at [476, 490] on div "自由的 0美元 / 月" at bounding box center [477, 513] width 264 height 59
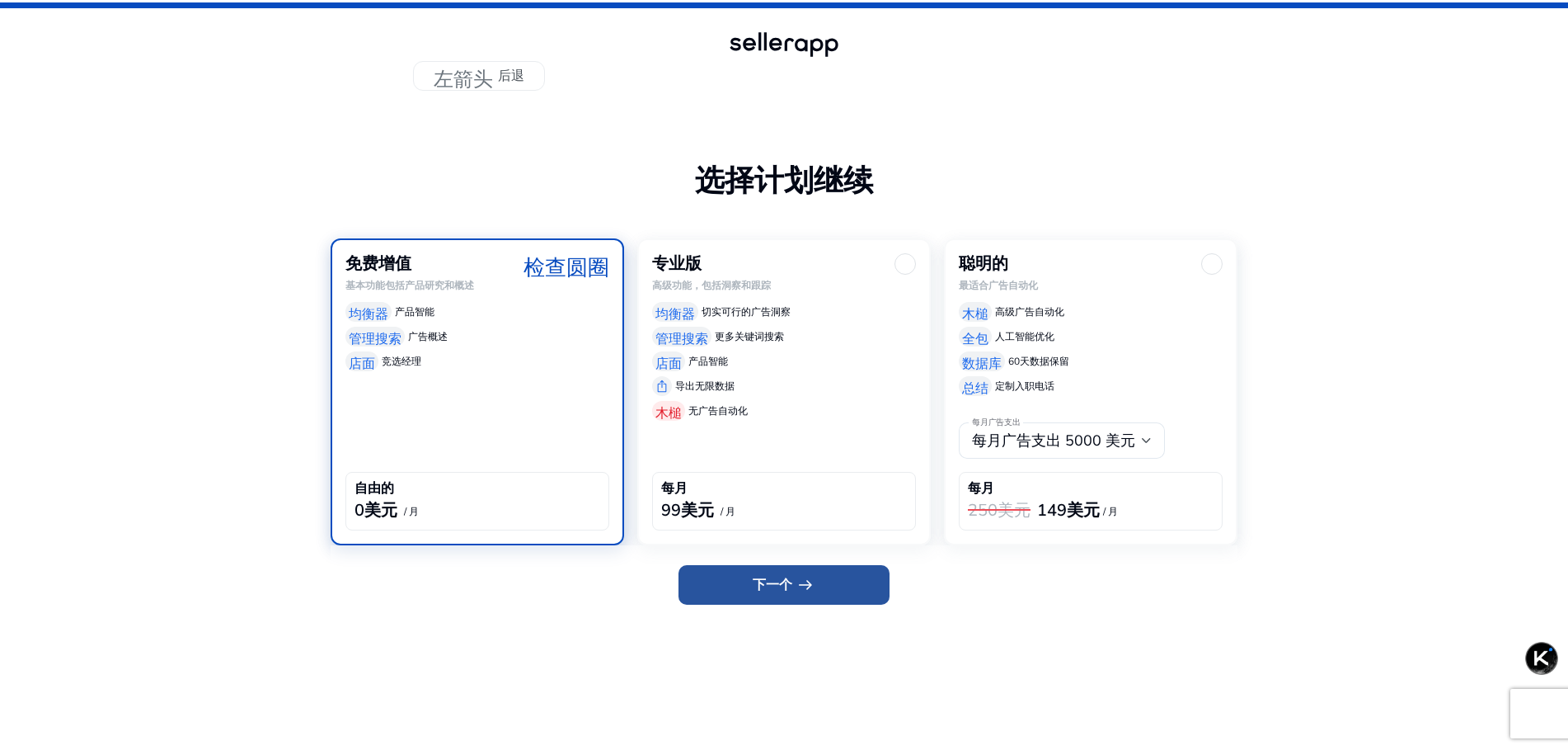
click at [790, 582] on font "下一个" at bounding box center [772, 584] width 39 height 18
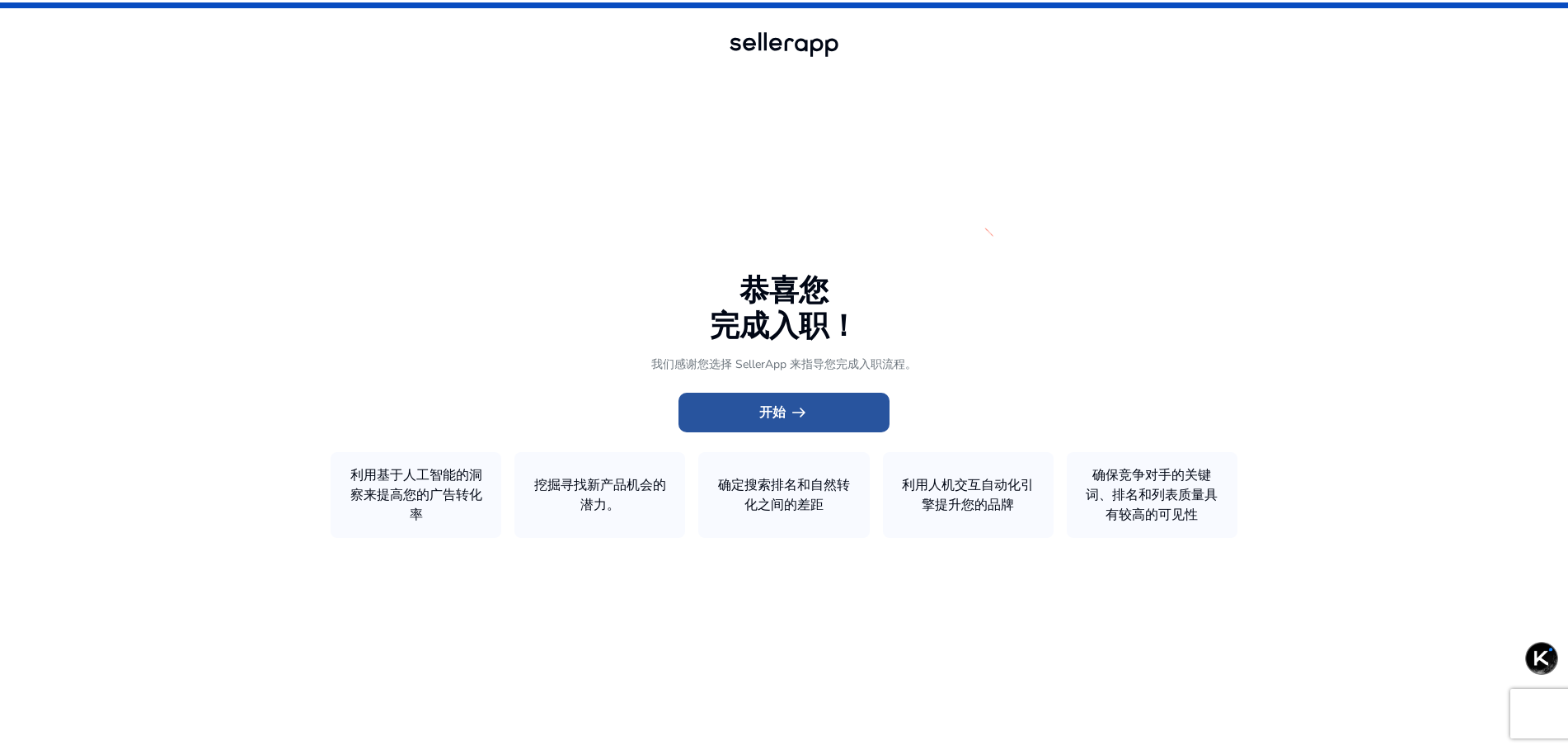
click at [811, 410] on span at bounding box center [784, 412] width 211 height 39
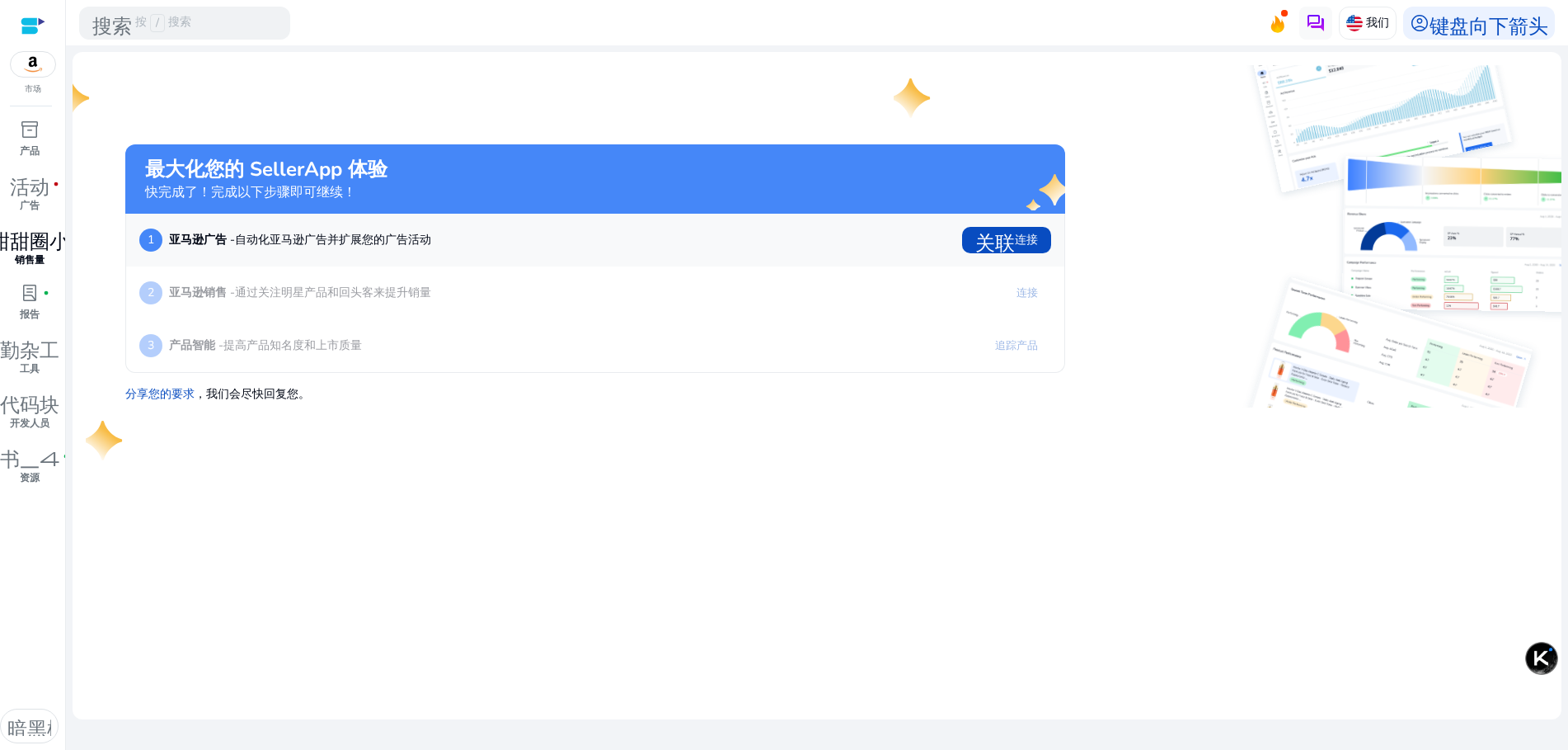
click at [13, 246] on font "甜甜圈小" at bounding box center [30, 239] width 79 height 23
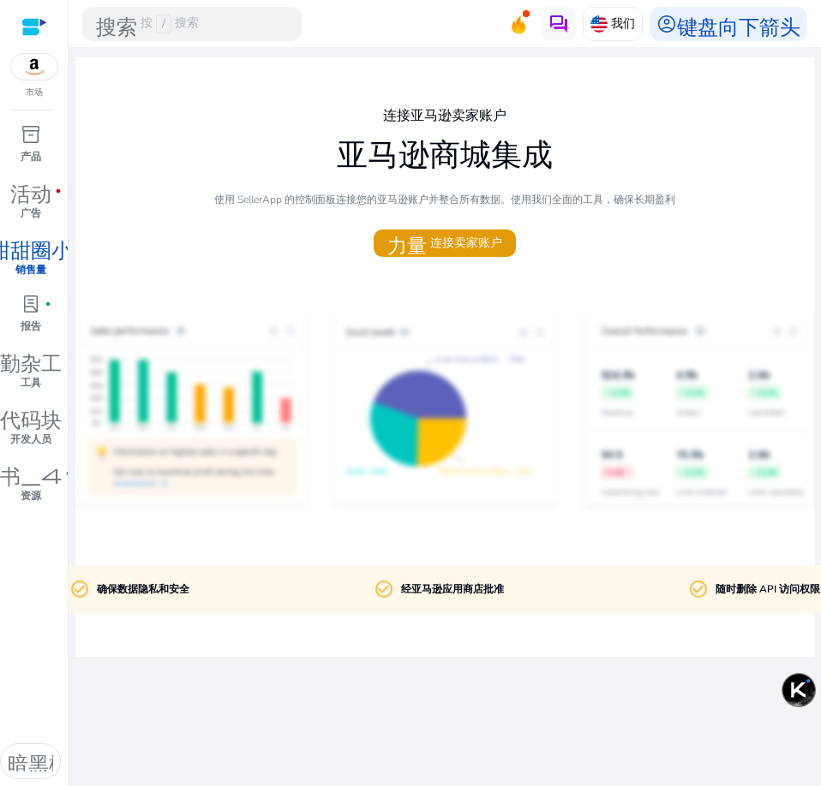
click at [642, 293] on div at bounding box center [444, 411] width 738 height 274
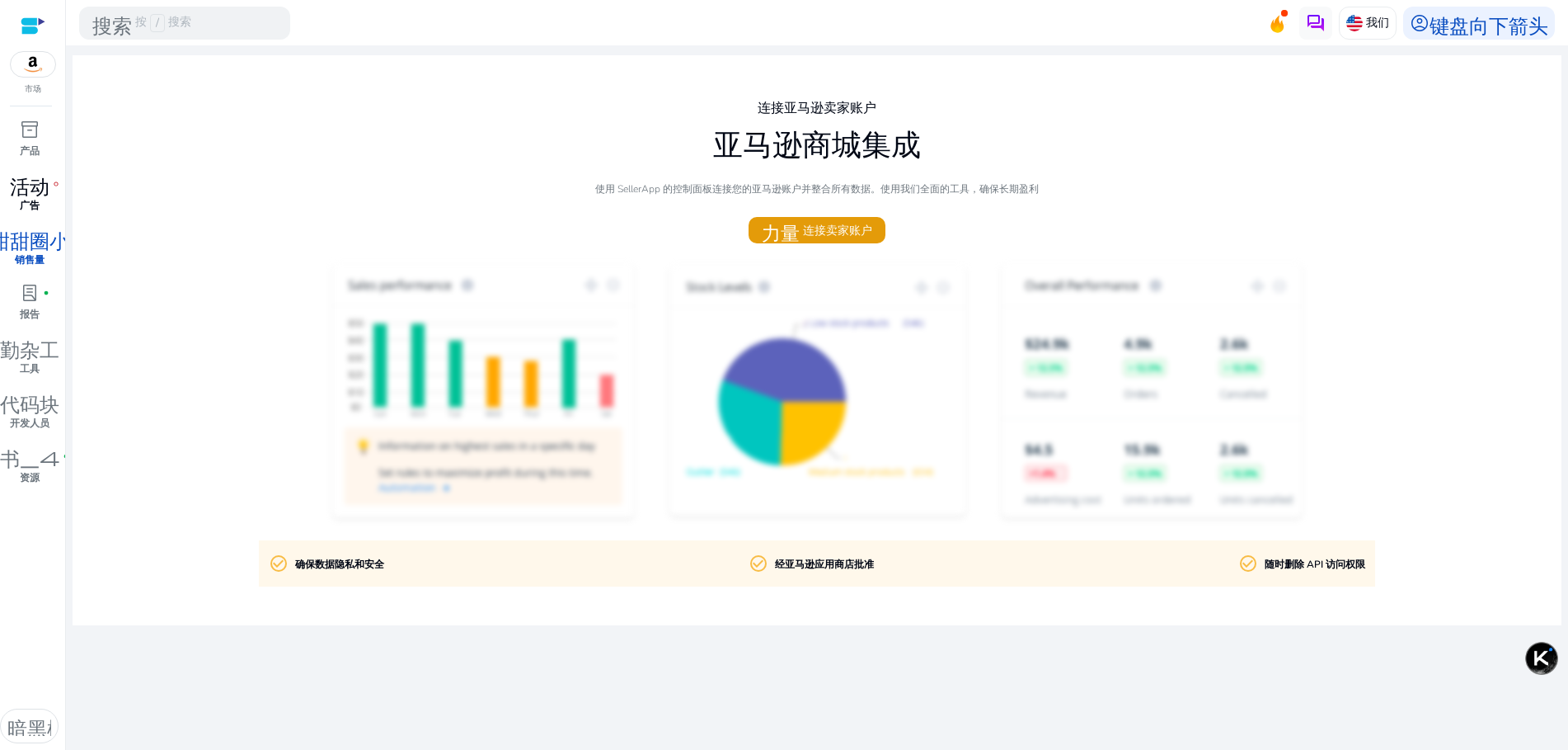
click at [27, 181] on font "活动" at bounding box center [29, 184] width 39 height 23
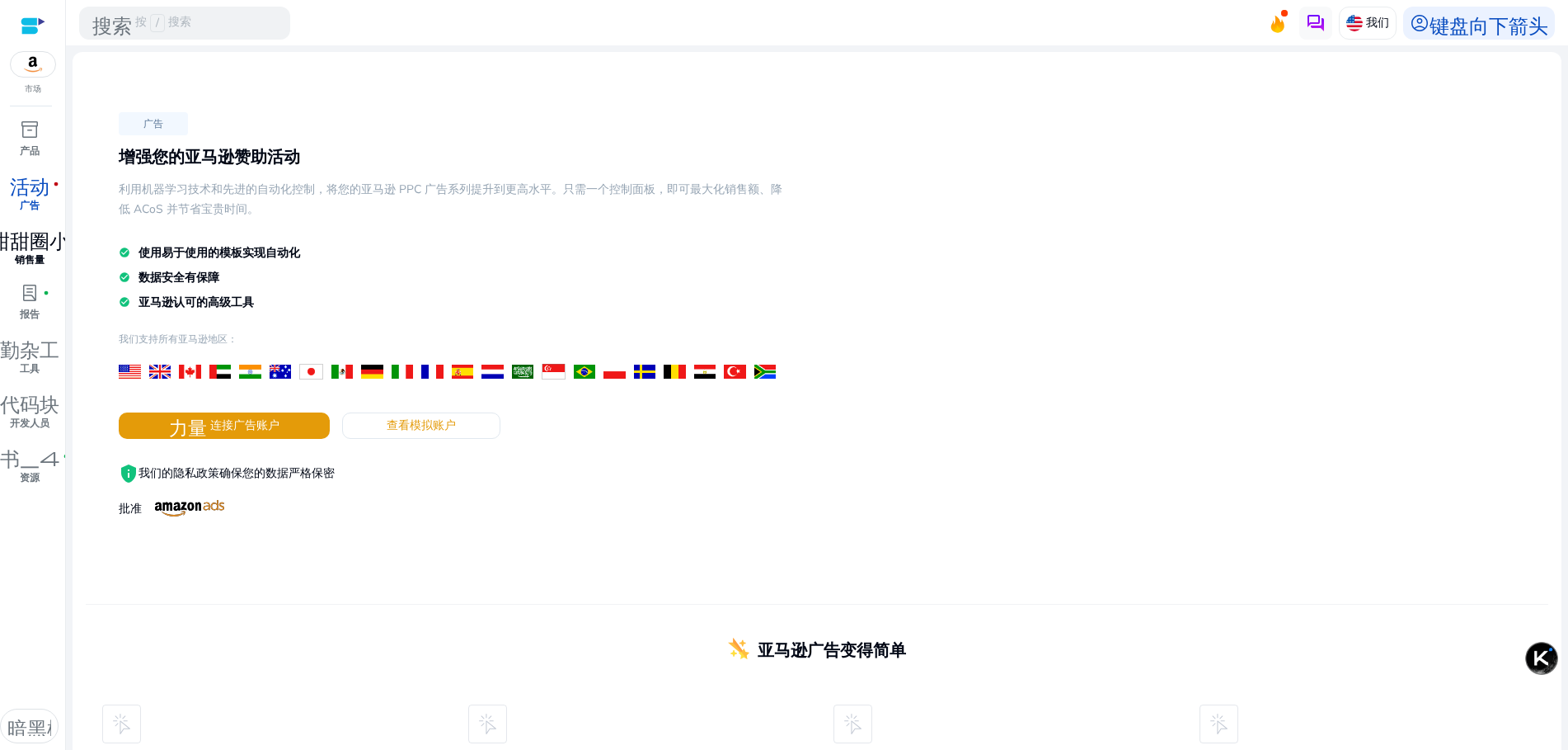
click at [45, 251] on link "甜甜圈小 fiber_manual_record 销售量" at bounding box center [29, 252] width 59 height 55
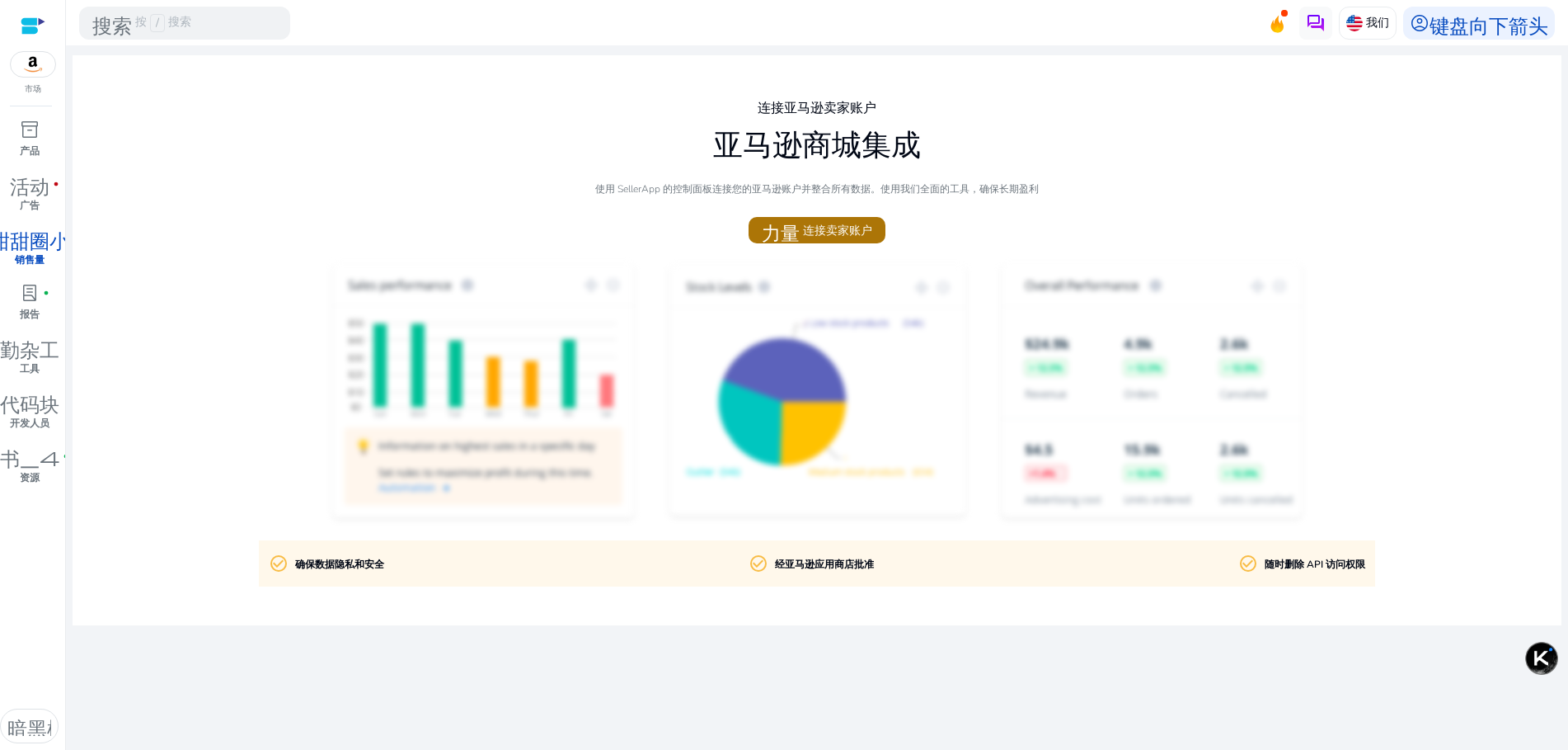
click at [811, 222] on font "连接卖家账户" at bounding box center [837, 230] width 69 height 15
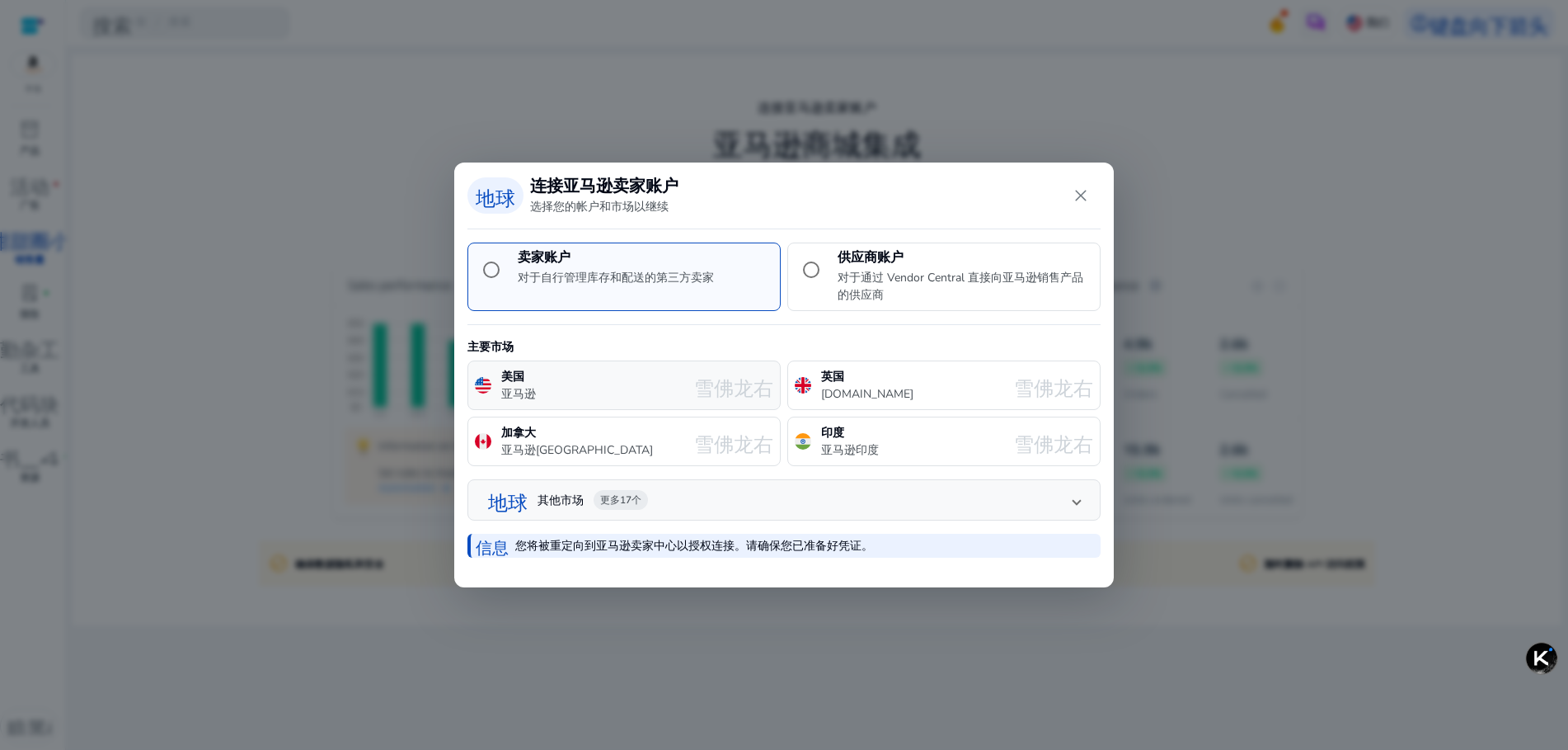
click at [700, 377] on font "雪佛龙右" at bounding box center [733, 385] width 79 height 23
